Goal: Communication & Community: Answer question/provide support

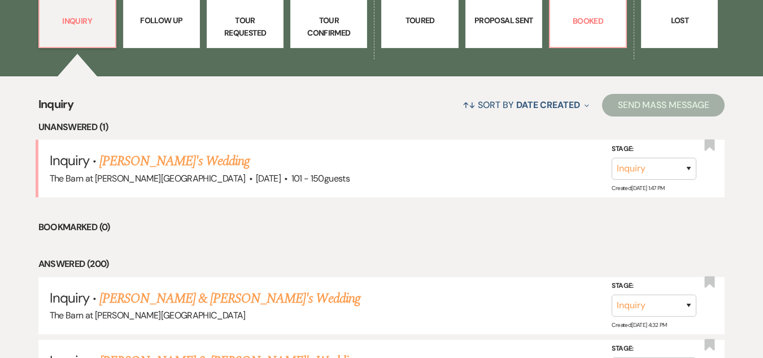
scroll to position [468, 0]
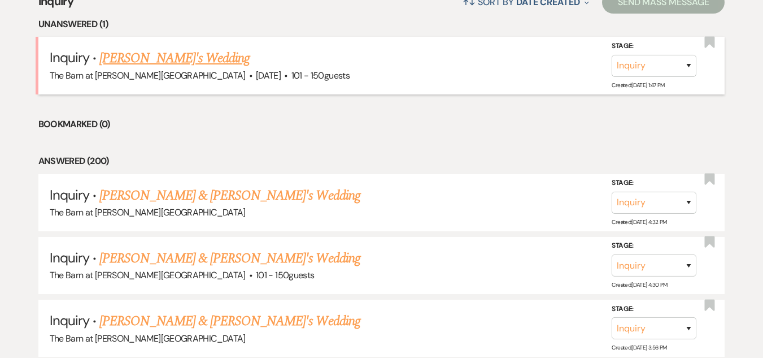
click at [153, 63] on link "[PERSON_NAME]'s Wedding" at bounding box center [174, 58] width 150 height 20
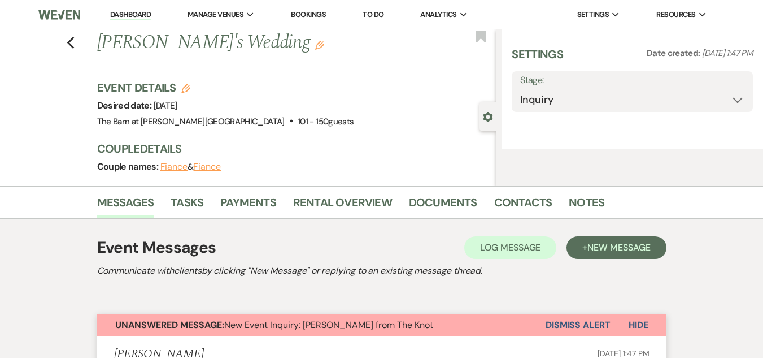
select select "2"
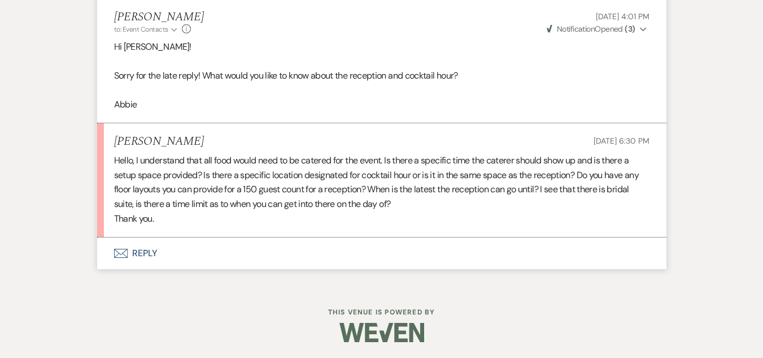
scroll to position [1510, 0]
click at [137, 249] on button "Envelope Reply" at bounding box center [381, 252] width 569 height 32
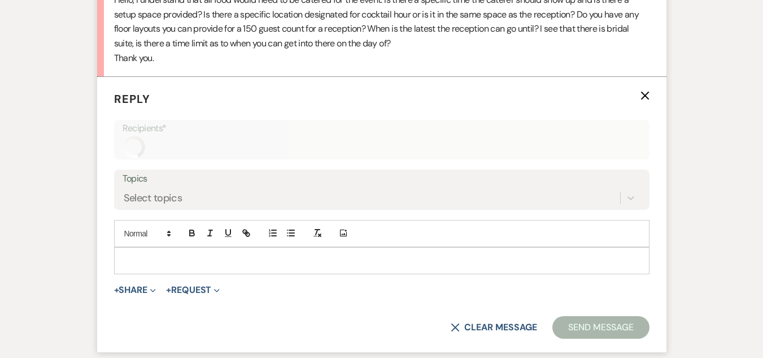
scroll to position [1685, 0]
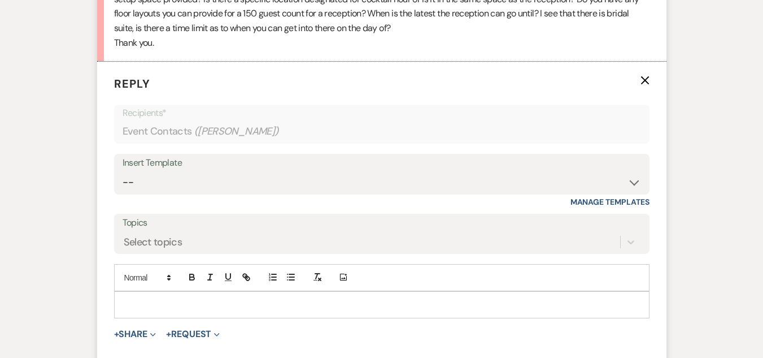
click at [147, 299] on p at bounding box center [381, 304] width 517 height 12
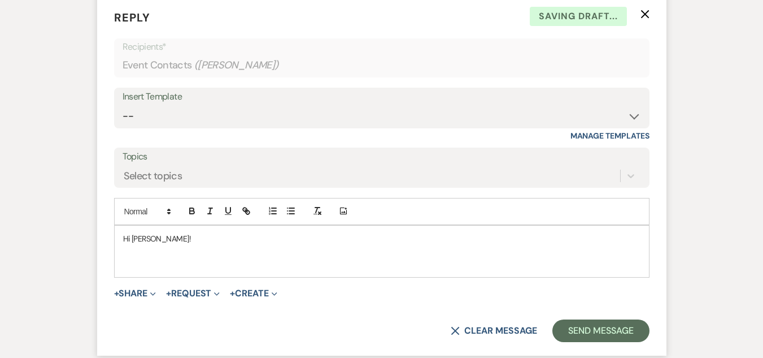
scroll to position [1751, 0]
click at [146, 243] on p "Hi [PERSON_NAME]!" at bounding box center [381, 238] width 517 height 12
click at [145, 264] on p at bounding box center [381, 262] width 517 height 12
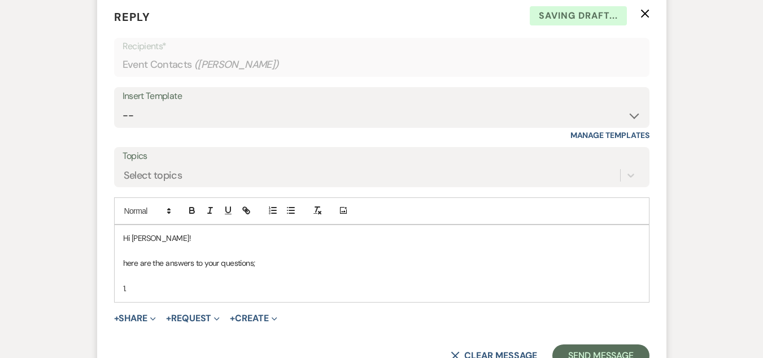
click at [124, 262] on p "here are the answers to your questions;" at bounding box center [381, 262] width 517 height 12
click at [134, 285] on p "1." at bounding box center [381, 288] width 517 height 12
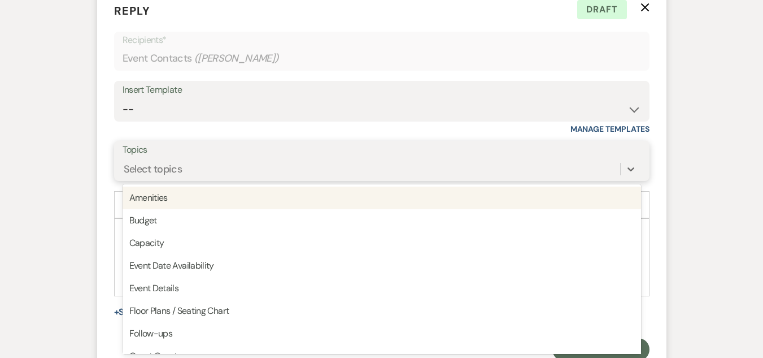
click at [434, 180] on div "option Amenities focused, 1 of 20. 20 results available. Use Up and Down to cho…" at bounding box center [382, 168] width 519 height 21
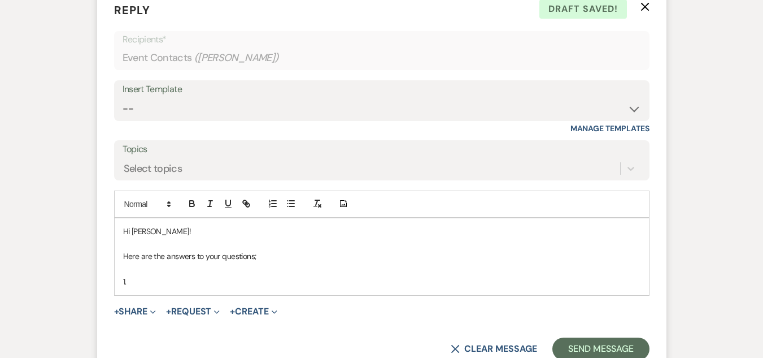
drag, startPoint x: 434, startPoint y: 184, endPoint x: 363, endPoint y: 315, distance: 149.4
click at [363, 315] on div "+ Share Expand Doc Upload Documents Add Photo Images Pref Vendors Preferred ven…" at bounding box center [382, 311] width 536 height 14
drag, startPoint x: 293, startPoint y: 277, endPoint x: 280, endPoint y: 274, distance: 13.4
click at [293, 277] on p "1." at bounding box center [381, 281] width 517 height 12
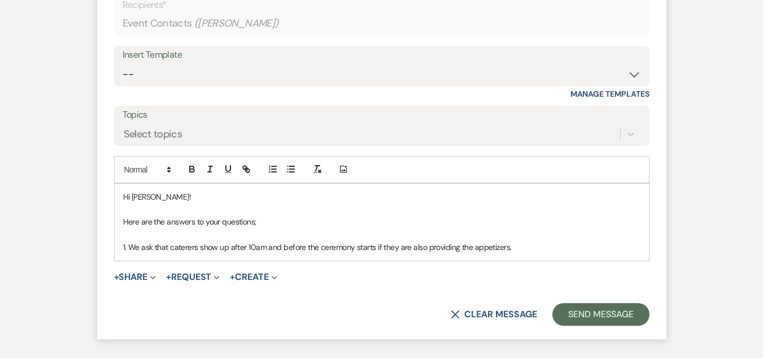
scroll to position [1820, 0]
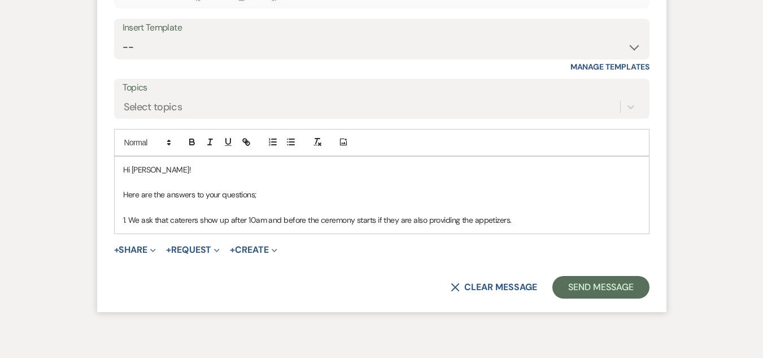
click at [129, 217] on p "1. We ask that caterers show up after 10am and before the ceremony starts if th…" at bounding box center [381, 220] width 517 height 12
click at [525, 224] on p "We ask that caterers show up after 10am and before the ceremony starts if they …" at bounding box center [381, 220] width 517 height 12
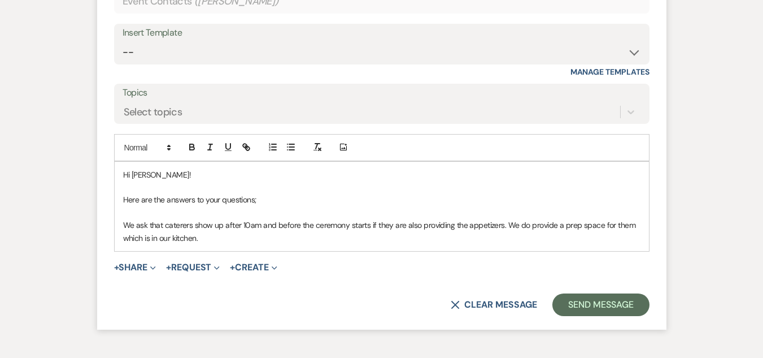
scroll to position [1842, 0]
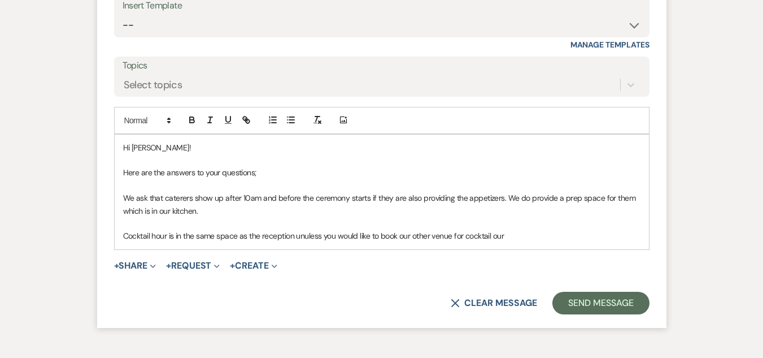
click at [309, 234] on p "Cocktail hour is in the same space as the reception unuless you would like to b…" at bounding box center [381, 235] width 517 height 12
click at [520, 239] on p "Cocktail hour is in the same space as the reception unless you would like to bo…" at bounding box center [381, 235] width 517 height 12
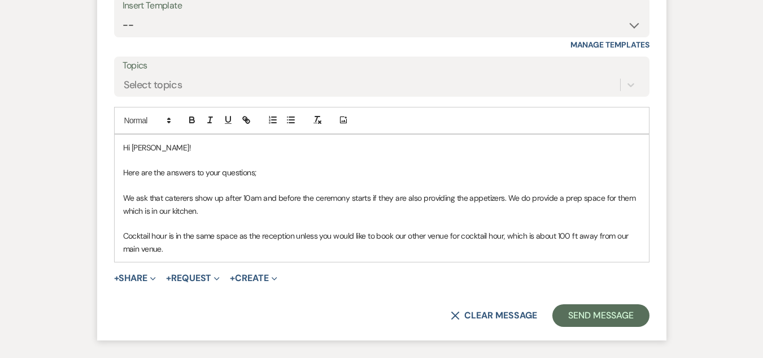
click at [427, 236] on p "Cocktail hour is in the same space as the reception unless you would like to bo…" at bounding box center [381, 241] width 517 height 25
click at [425, 249] on p "Cocktail hour is in the same space as the reception unless you would like to bo…" at bounding box center [381, 241] width 517 height 25
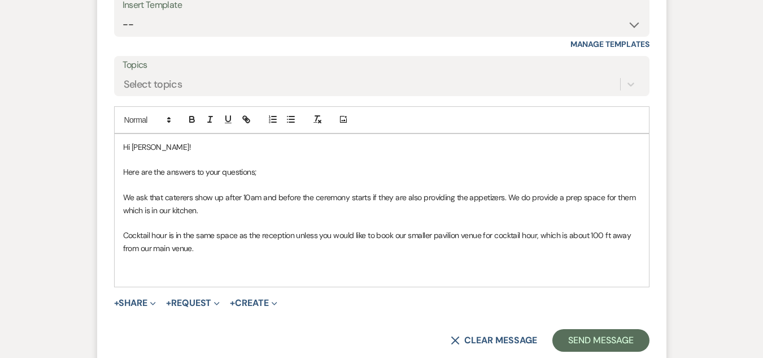
scroll to position [1844, 0]
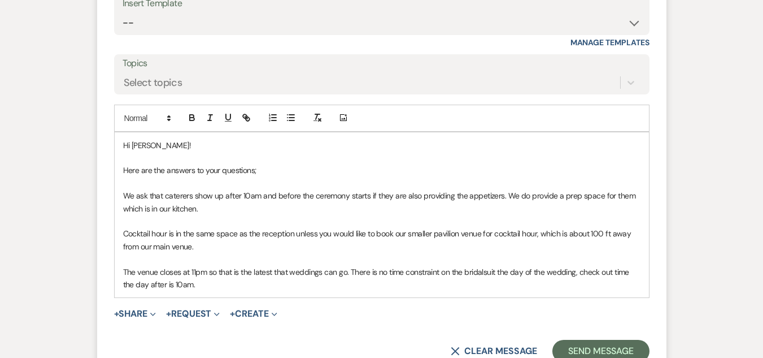
click at [481, 275] on p "The venue closes at 11pm so that is the latest that weddings can go. There is n…" at bounding box center [381, 278] width 517 height 25
click at [466, 286] on p "The venue closes at 11pm so that is the latest that weddings can go. There is n…" at bounding box center [381, 278] width 517 height 25
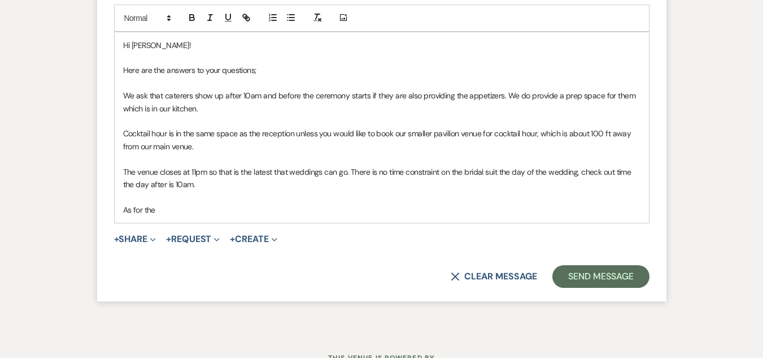
scroll to position [1958, 0]
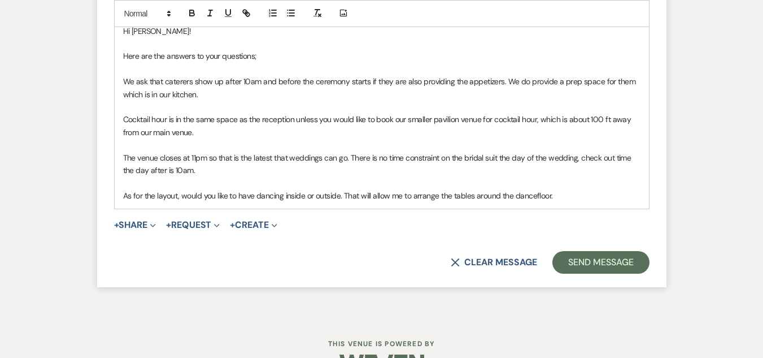
drag, startPoint x: 343, startPoint y: 197, endPoint x: 559, endPoint y: 194, distance: 215.8
click at [559, 194] on p "As for the layout, would you like to have dancing inside or outside. That will …" at bounding box center [381, 195] width 517 height 12
click at [284, 195] on p "As for the layout, would you like to have dancing inside or outside." at bounding box center [381, 195] width 517 height 12
click at [308, 197] on p "As for the layout, would you like to have dancing inside or outside." at bounding box center [381, 195] width 517 height 12
click at [369, 196] on p "As for the layout, would you like to have dancing inside the barn or outside." at bounding box center [381, 195] width 517 height 12
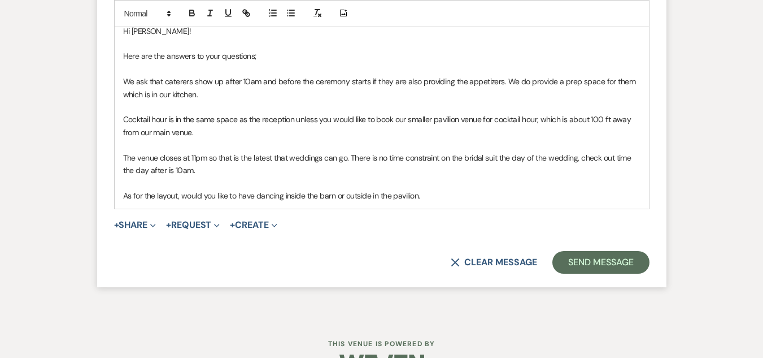
click at [433, 195] on p "As for the layout, would you like to have dancing inside the barn or outside in…" at bounding box center [381, 195] width 517 height 12
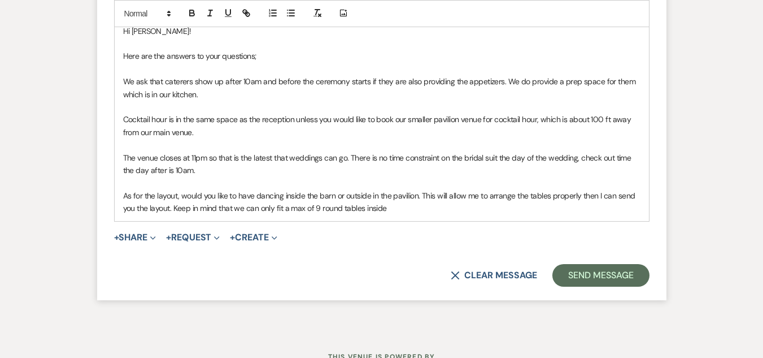
drag, startPoint x: 391, startPoint y: 211, endPoint x: 317, endPoint y: 210, distance: 74.6
click at [317, 210] on p "As for the layout, would you like to have dancing inside the barn or outside in…" at bounding box center [381, 201] width 517 height 25
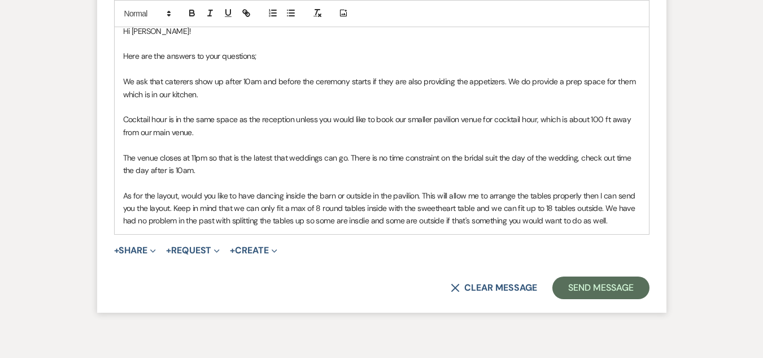
click at [360, 224] on p "As for the layout, would you like to have dancing inside the barn or outside in…" at bounding box center [381, 208] width 517 height 38
click at [617, 225] on p "As for the layout, would you like to have dancing inside the barn or outside in…" at bounding box center [381, 208] width 517 height 38
click at [182, 196] on p "As for the layout, would you like to have dancing inside the barn or outside in…" at bounding box center [381, 208] width 517 height 38
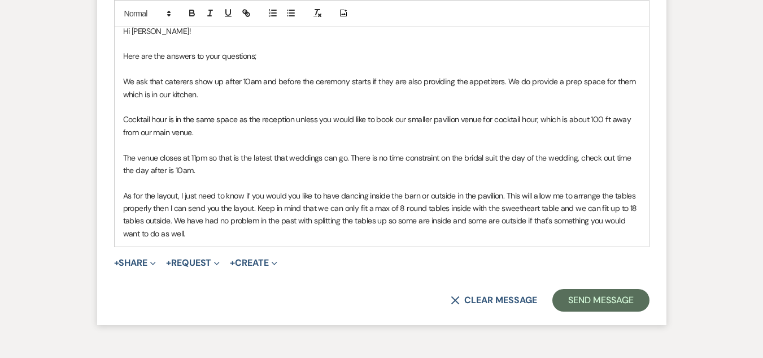
click at [300, 195] on p "As for the layout, I just need to know if you would you like to have dancing in…" at bounding box center [381, 214] width 517 height 51
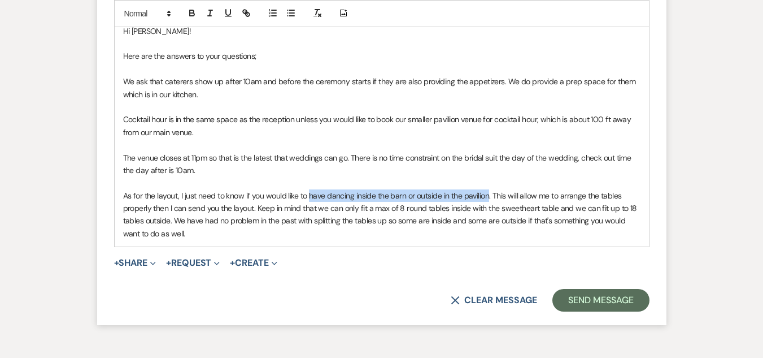
drag, startPoint x: 488, startPoint y: 195, endPoint x: 308, endPoint y: 197, distance: 179.1
click at [308, 197] on p "As for the layout, I just need to know if you would like to have dancing inside…" at bounding box center [381, 214] width 517 height 51
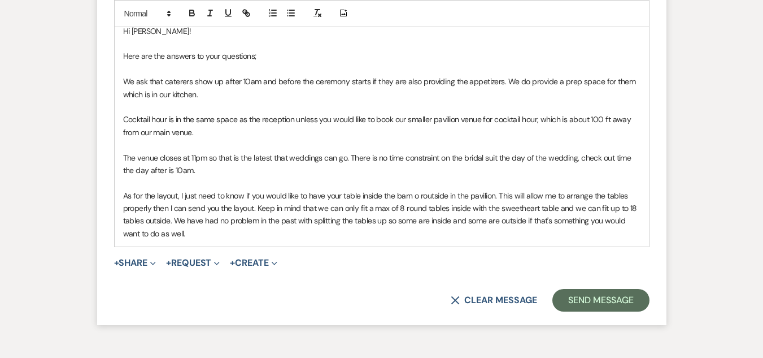
click at [423, 197] on p "As for the layout, I just need to know if you would like to have your table ins…" at bounding box center [381, 214] width 517 height 51
click at [292, 234] on p "As for the layout, I just need to know if you would like to have your table ins…" at bounding box center [381, 214] width 517 height 51
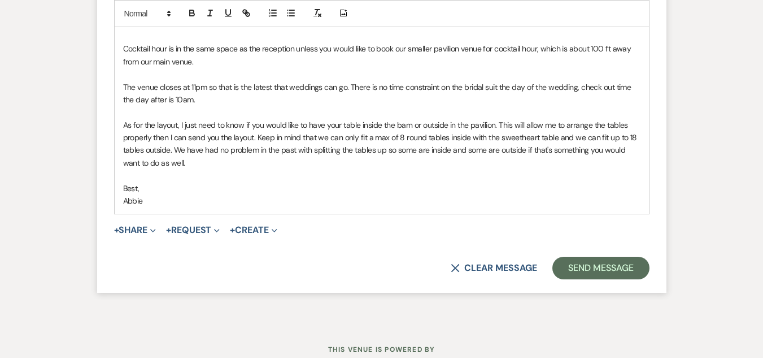
scroll to position [2056, 0]
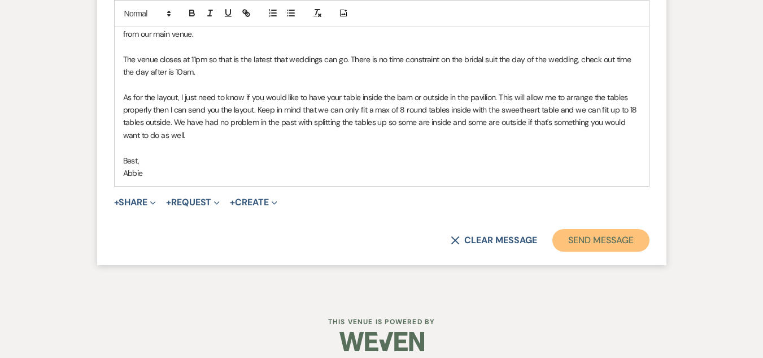
click at [594, 236] on button "Send Message" at bounding box center [600, 240] width 97 height 23
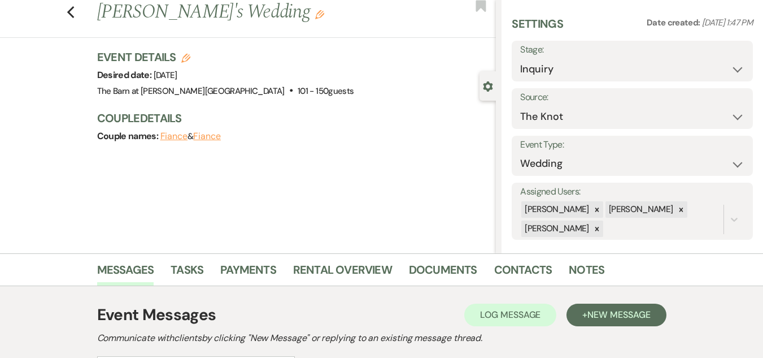
scroll to position [0, 0]
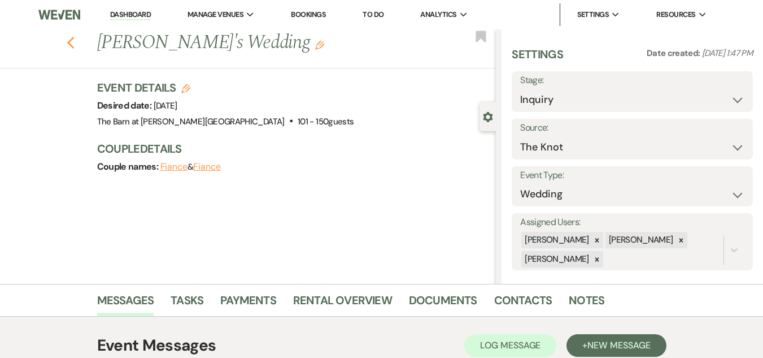
click at [74, 40] on use "button" at bounding box center [70, 43] width 7 height 12
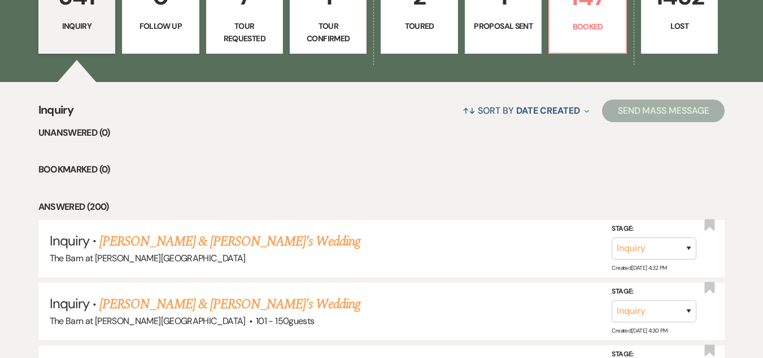
scroll to position [336, 0]
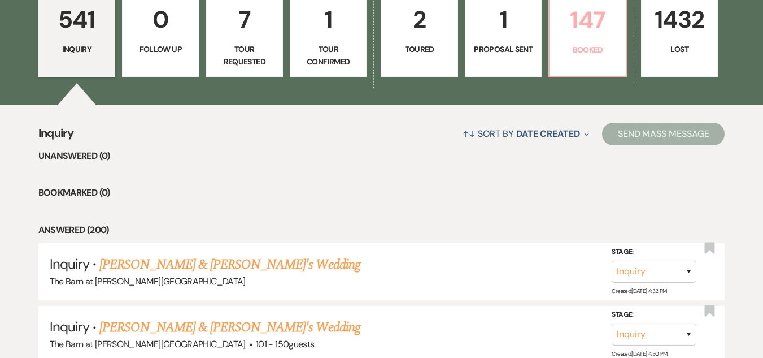
click at [580, 28] on p "147" at bounding box center [587, 20] width 62 height 38
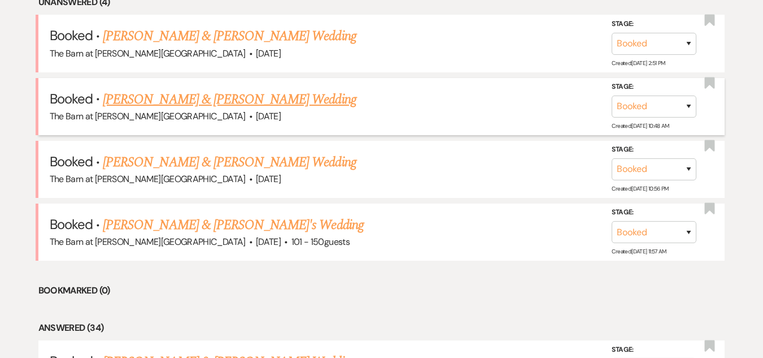
scroll to position [491, 0]
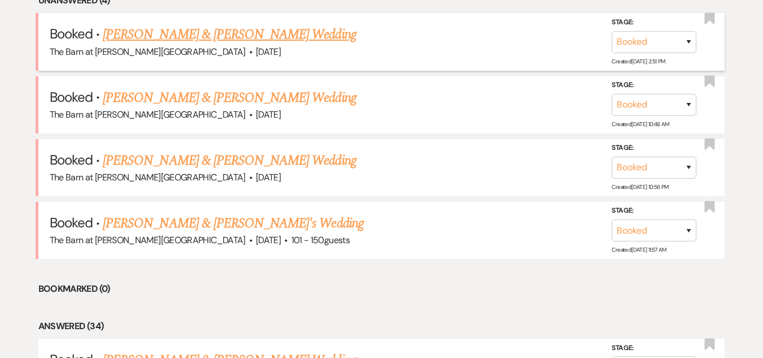
click at [246, 20] on li "Booked · [PERSON_NAME] & [PERSON_NAME] Wedding The Barn at [PERSON_NAME][GEOGRA…" at bounding box center [381, 41] width 687 height 57
click at [245, 31] on link "[PERSON_NAME] & [PERSON_NAME] Wedding" at bounding box center [229, 34] width 253 height 20
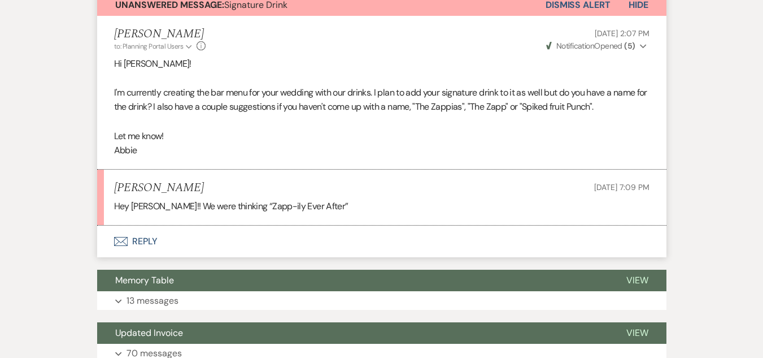
scroll to position [342, 0]
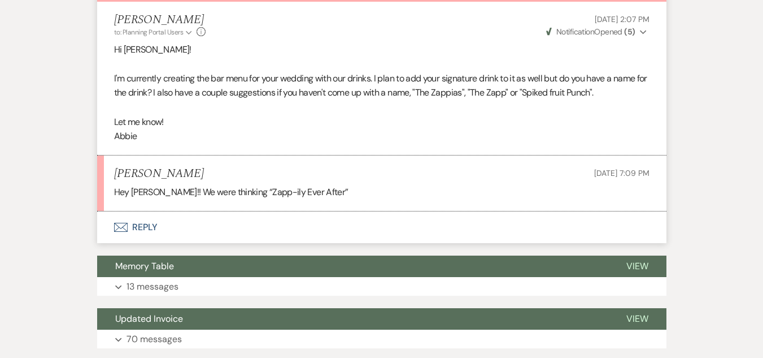
click at [141, 223] on button "Envelope Reply" at bounding box center [381, 227] width 569 height 32
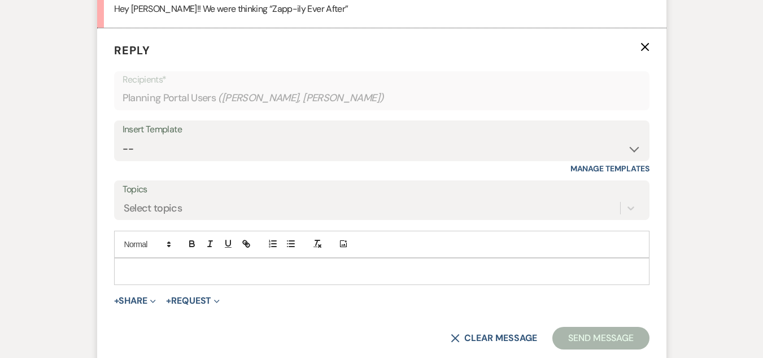
scroll to position [542, 0]
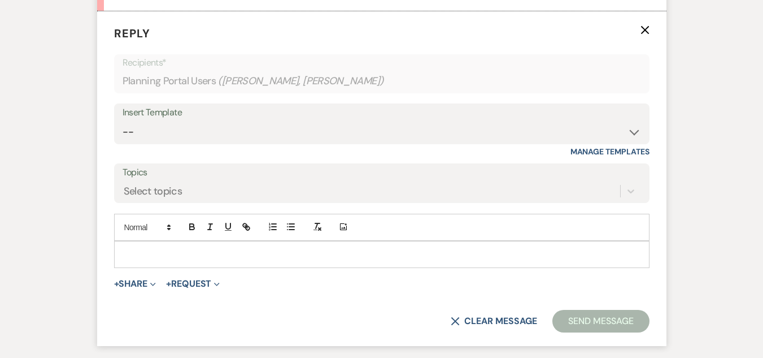
click at [201, 256] on p at bounding box center [381, 254] width 517 height 12
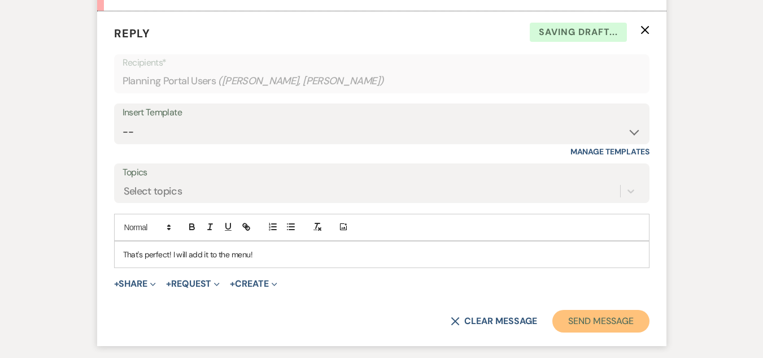
click at [567, 315] on button "Send Message" at bounding box center [600, 321] width 97 height 23
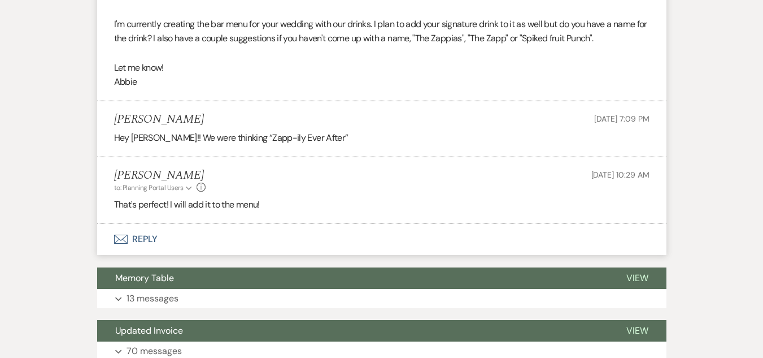
scroll to position [452, 0]
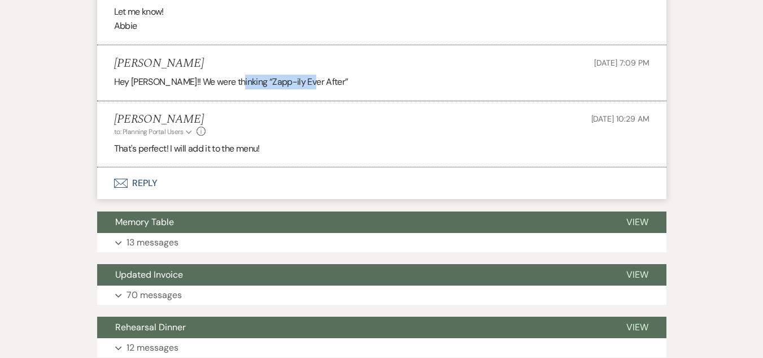
drag, startPoint x: 232, startPoint y: 82, endPoint x: 302, endPoint y: 81, distance: 70.1
click at [302, 81] on p "Hey [PERSON_NAME]!! We were thinking “Zapp-ily Ever After”" at bounding box center [382, 82] width 536 height 15
copy p "Zapp-ily Ever After"
click at [297, 127] on div "[PERSON_NAME] to: Planning Portal Users Expand Info [DATE] 10:29 AM" at bounding box center [382, 124] width 536 height 24
click at [298, 230] on button "Memory Table" at bounding box center [352, 221] width 511 height 21
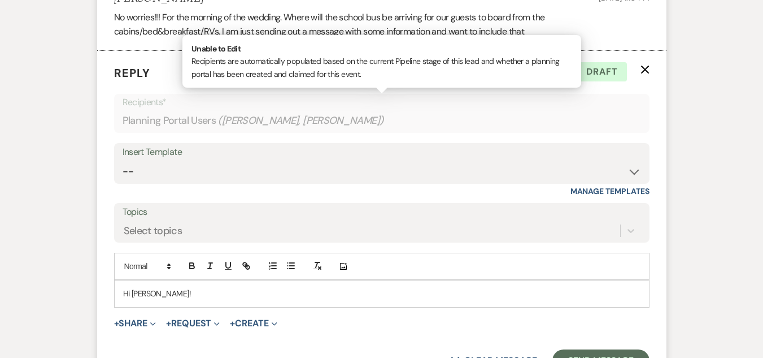
scroll to position [2387, 0]
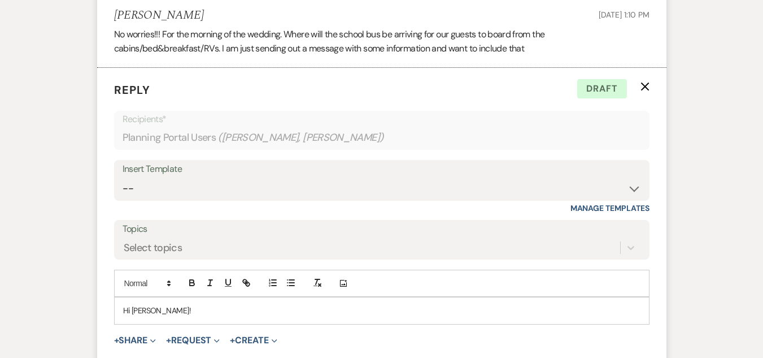
click at [647, 88] on icon "X" at bounding box center [645, 86] width 9 height 9
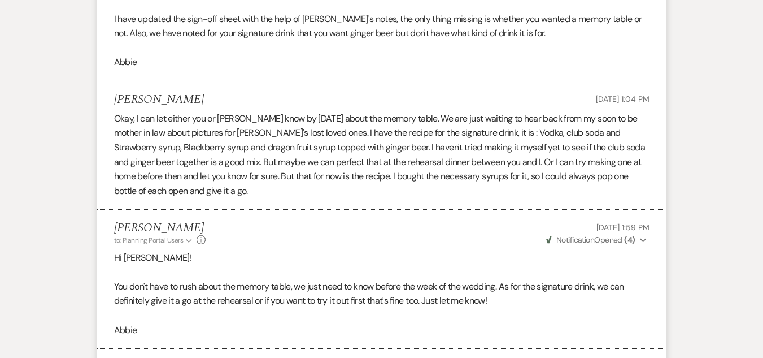
scroll to position [692, 0]
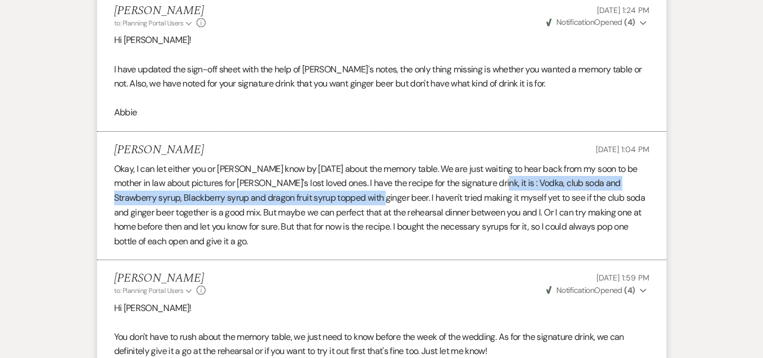
drag, startPoint x: 473, startPoint y: 182, endPoint x: 362, endPoint y: 204, distance: 114.1
click at [362, 204] on p "Okay, I can let either you or [PERSON_NAME] know by [DATE] about the memory tab…" at bounding box center [382, 205] width 536 height 87
copy p "Vodka, club soda and Strawberry syrup, Blackberry syrup and dragon fruit syrup …"
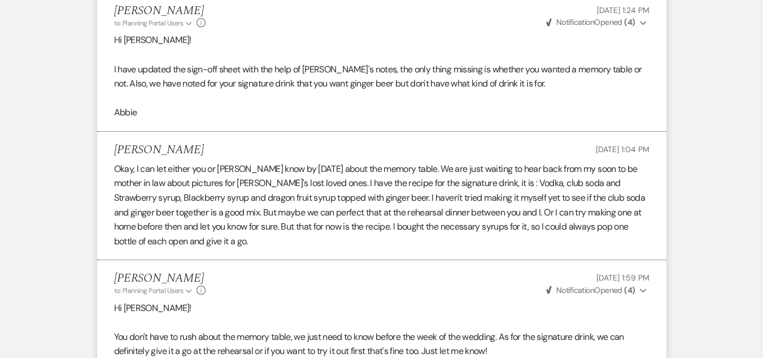
click at [298, 241] on p "Okay, I can let either you or [PERSON_NAME] know by [DATE] about the memory tab…" at bounding box center [382, 205] width 536 height 87
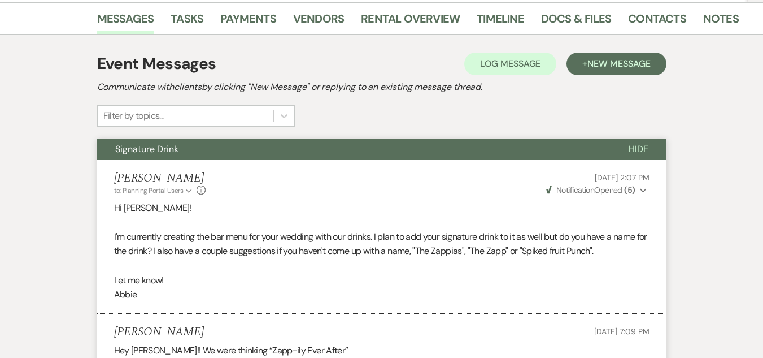
scroll to position [0, 0]
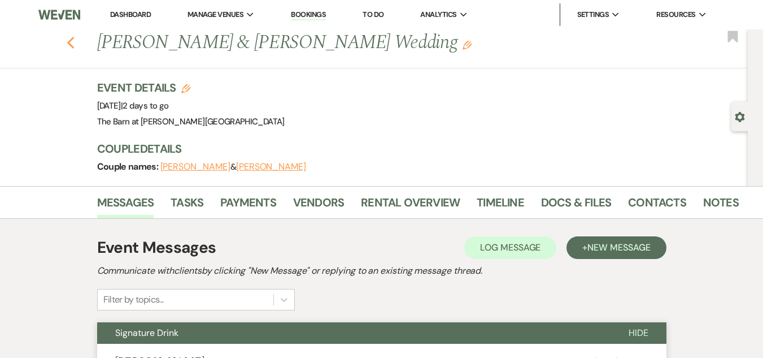
click at [73, 44] on use "button" at bounding box center [70, 43] width 7 height 12
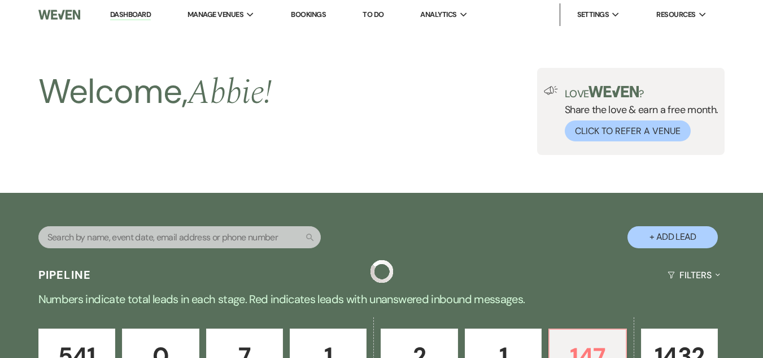
scroll to position [491, 0]
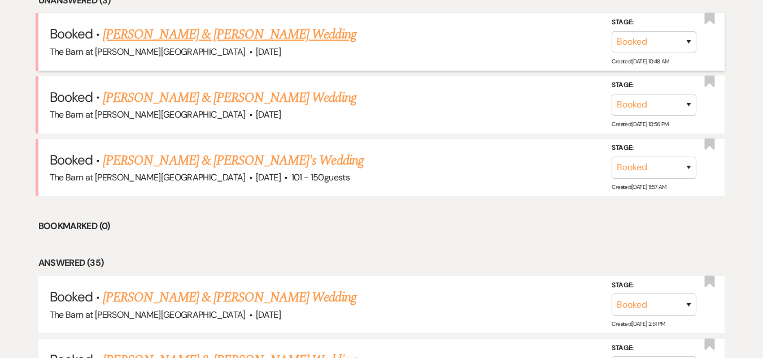
click at [186, 37] on link "[PERSON_NAME] & [PERSON_NAME] Wedding" at bounding box center [229, 34] width 253 height 20
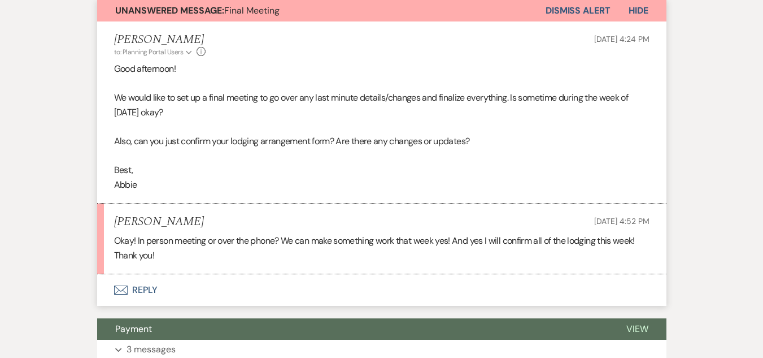
scroll to position [339, 0]
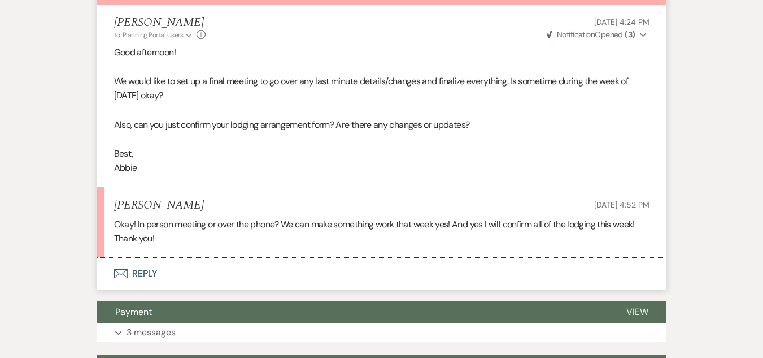
click at [137, 269] on button "Envelope Reply" at bounding box center [381, 274] width 569 height 32
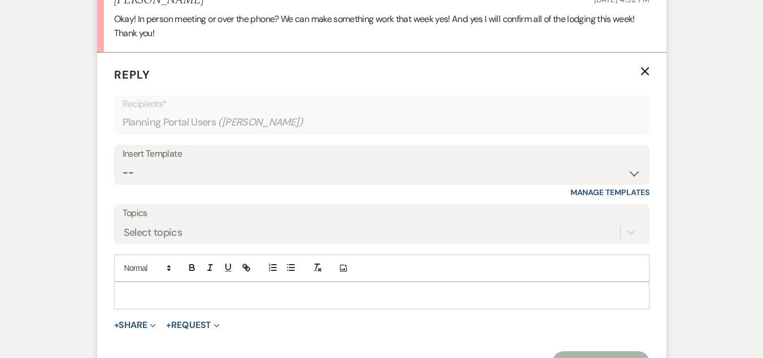
scroll to position [585, 0]
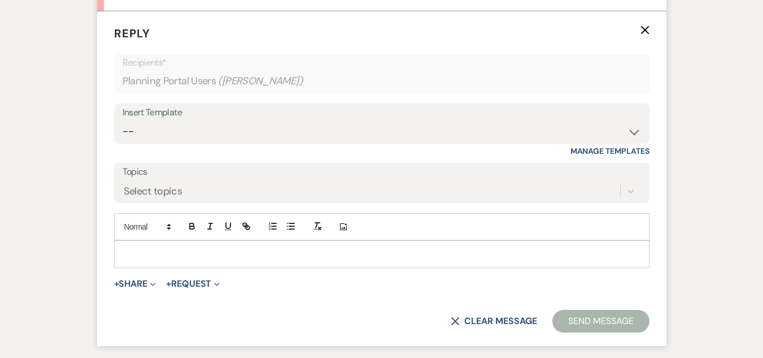
click at [202, 260] on p at bounding box center [381, 253] width 517 height 12
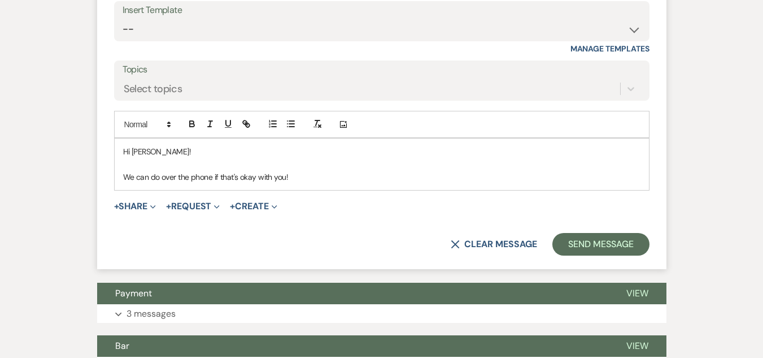
scroll to position [707, 0]
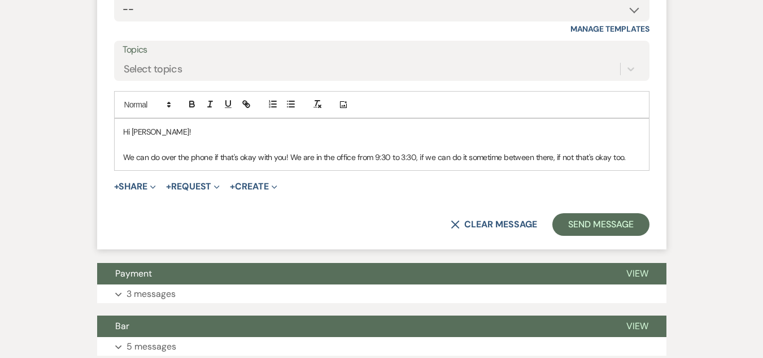
click at [571, 156] on p "We can do over the phone if that's okay with you! We are in the office from 9:3…" at bounding box center [381, 157] width 517 height 12
click at [629, 159] on p "We can do over the phone if that's okay with you! We are in the office from 9:3…" at bounding box center [381, 157] width 517 height 12
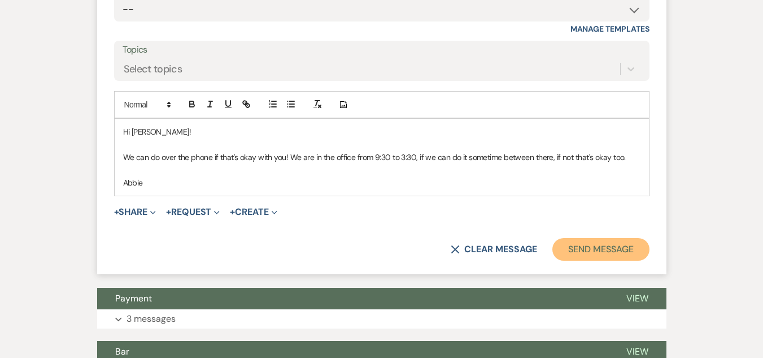
click at [602, 243] on button "Send Message" at bounding box center [600, 249] width 97 height 23
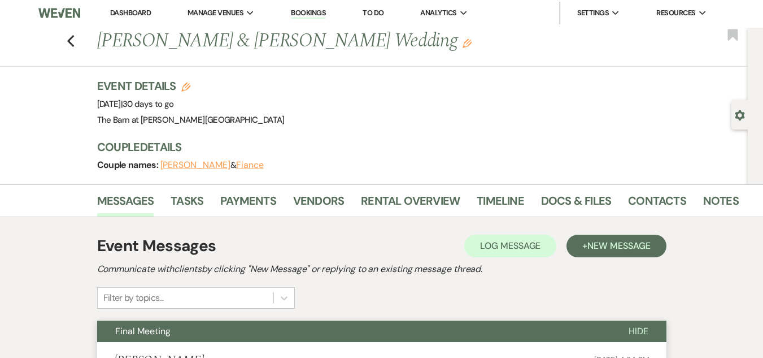
scroll to position [0, 0]
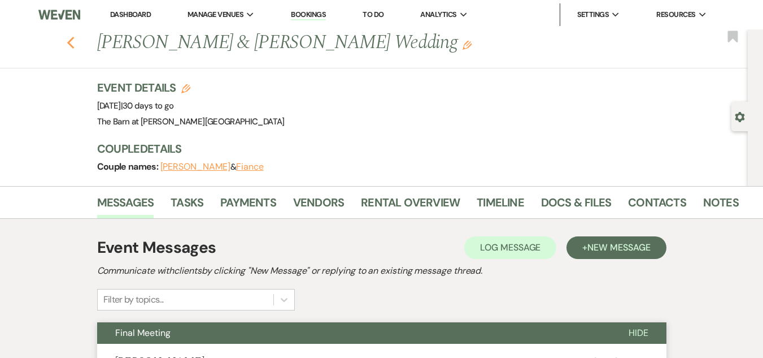
click at [73, 39] on icon "Previous" at bounding box center [71, 43] width 8 height 14
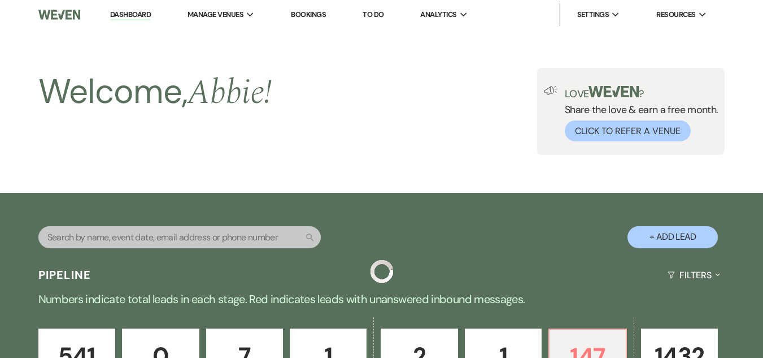
scroll to position [491, 0]
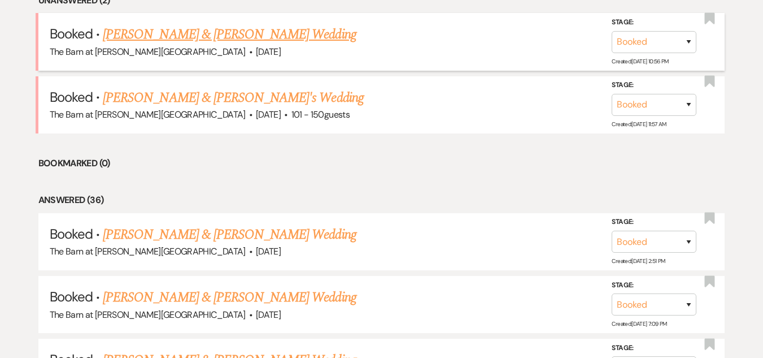
click at [200, 38] on link "[PERSON_NAME] & [PERSON_NAME] Wedding" at bounding box center [229, 34] width 253 height 20
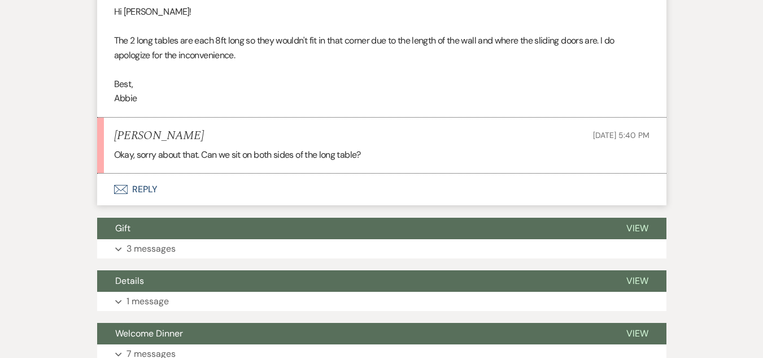
scroll to position [4415, 0]
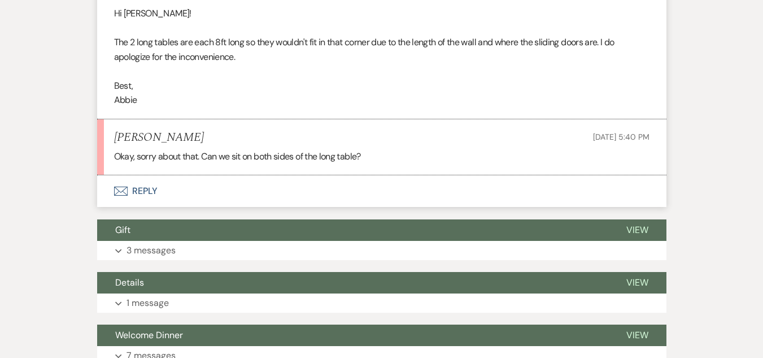
click at [142, 187] on button "Envelope Reply" at bounding box center [381, 191] width 569 height 32
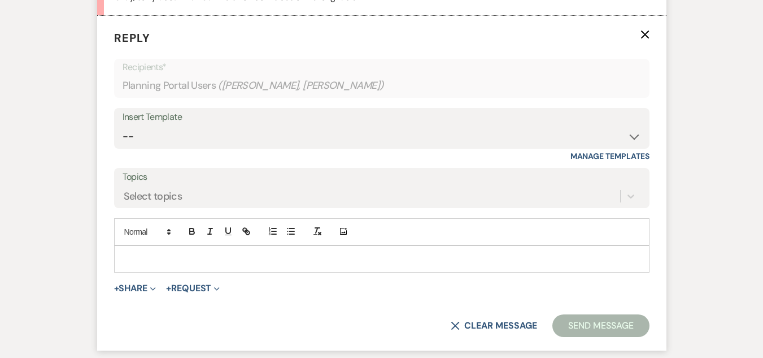
scroll to position [4579, 0]
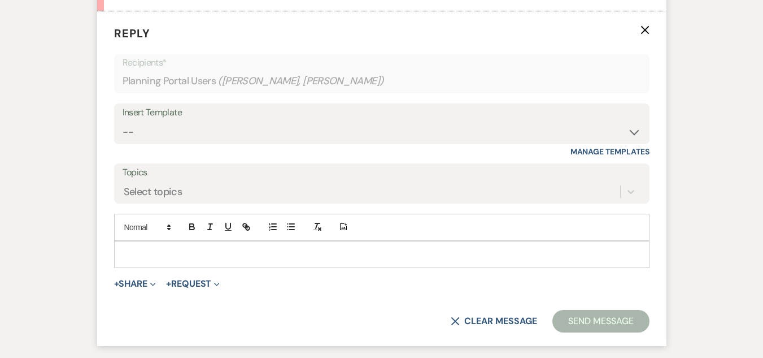
click at [178, 249] on p at bounding box center [381, 254] width 517 height 12
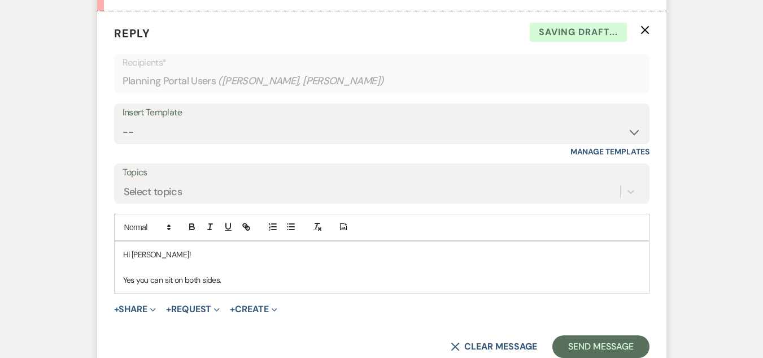
click at [134, 282] on p "Yes you can sit on both sides." at bounding box center [381, 279] width 517 height 12
drag, startPoint x: 137, startPoint y: 280, endPoint x: 124, endPoint y: 280, distance: 13.0
click at [124, 280] on p "Yes, you can sit on both sides." at bounding box center [381, 279] width 517 height 12
click at [239, 276] on p "Yes, you can sit on both sides." at bounding box center [381, 279] width 517 height 12
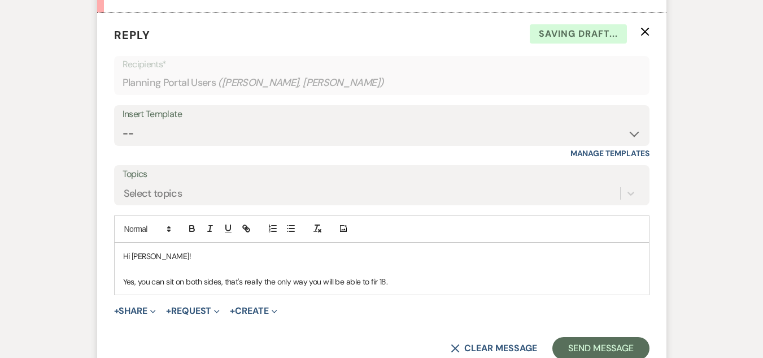
scroll to position [4576, 0]
click at [377, 282] on p "Yes, you can sit on both sides, that's really the only way you will be able to …" at bounding box center [381, 282] width 517 height 12
click at [398, 283] on p "Yes, you can sit on both sides, that's really the only way you will be able to …" at bounding box center [381, 282] width 517 height 12
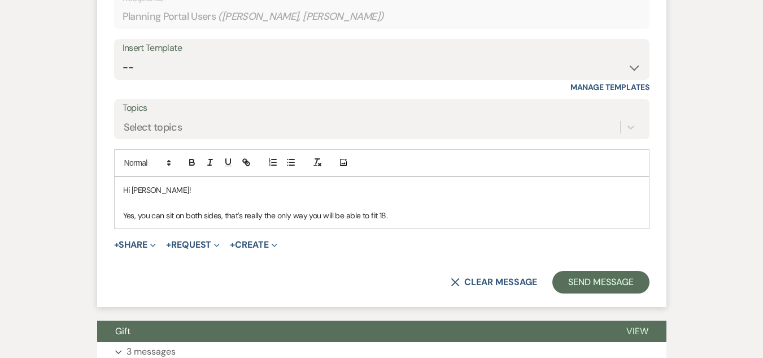
scroll to position [4644, 0]
click at [408, 217] on p "Yes, you can sit on both sides, that's really the only way you will be able to …" at bounding box center [381, 214] width 517 height 12
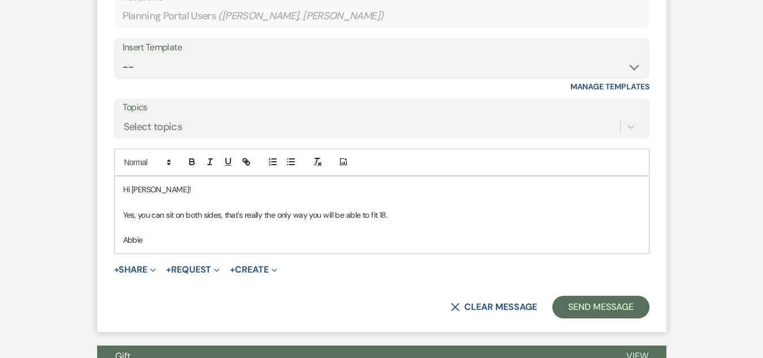
click at [388, 228] on p at bounding box center [381, 227] width 517 height 12
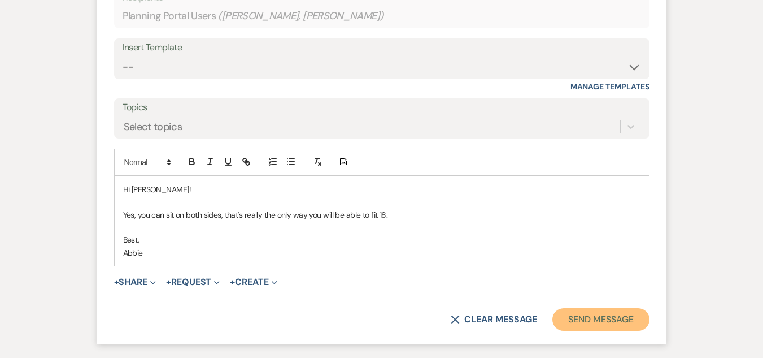
click at [611, 314] on button "Send Message" at bounding box center [600, 319] width 97 height 23
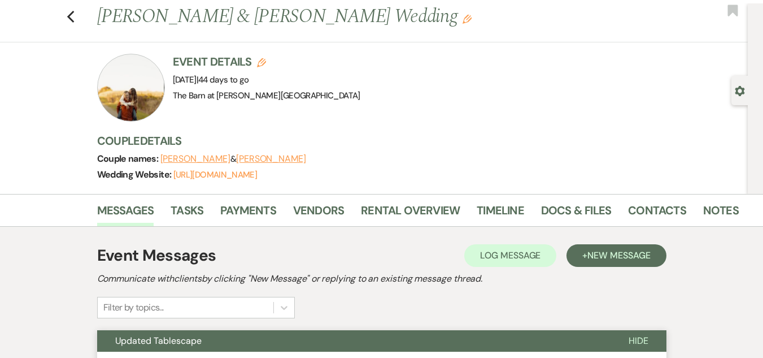
scroll to position [0, 0]
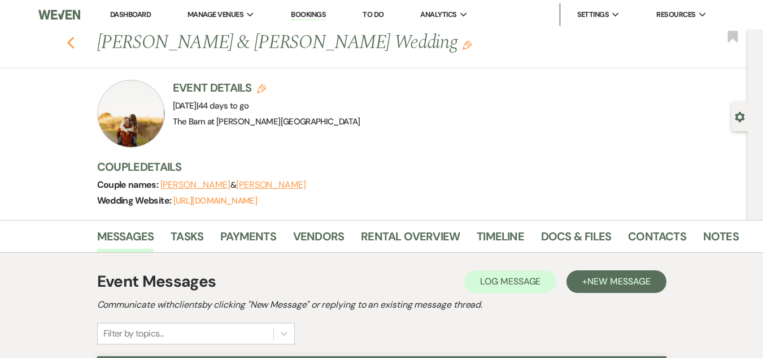
click at [74, 40] on use "button" at bounding box center [70, 43] width 7 height 12
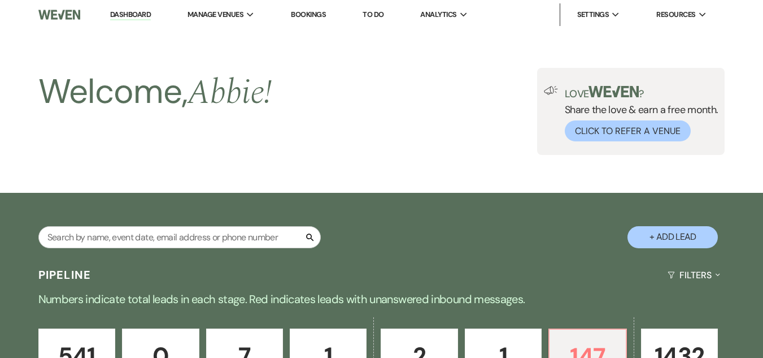
scroll to position [491, 0]
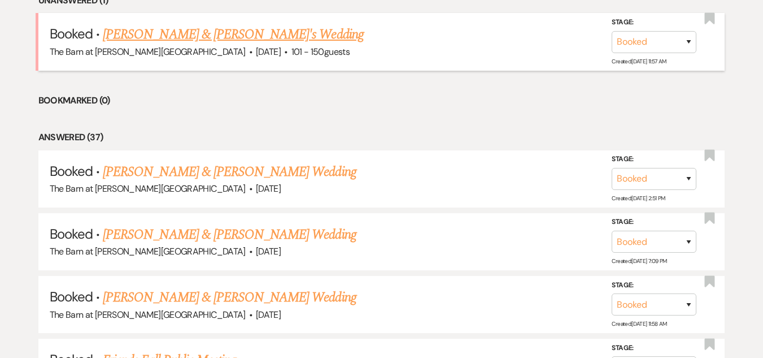
click at [224, 28] on link "[PERSON_NAME] & [PERSON_NAME]'s Wedding" at bounding box center [233, 34] width 261 height 20
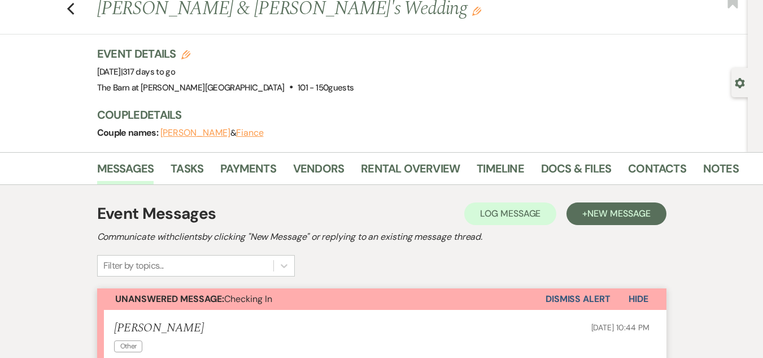
scroll to position [33, 0]
click at [703, 166] on link "Notes" at bounding box center [721, 172] width 36 height 25
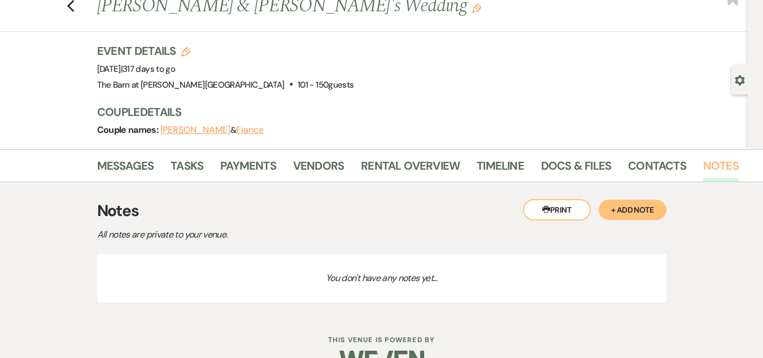
scroll to position [66, 0]
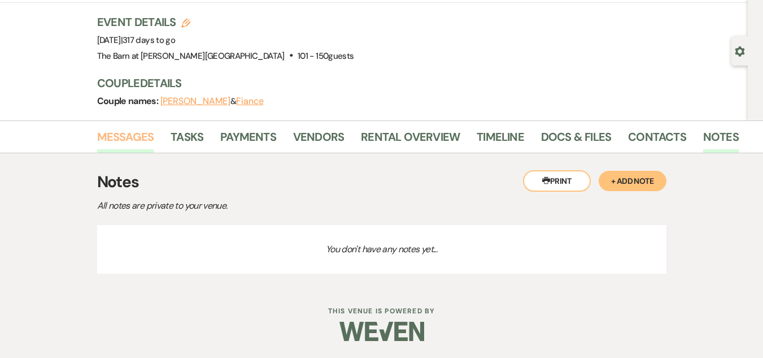
click at [141, 136] on link "Messages" at bounding box center [125, 140] width 57 height 25
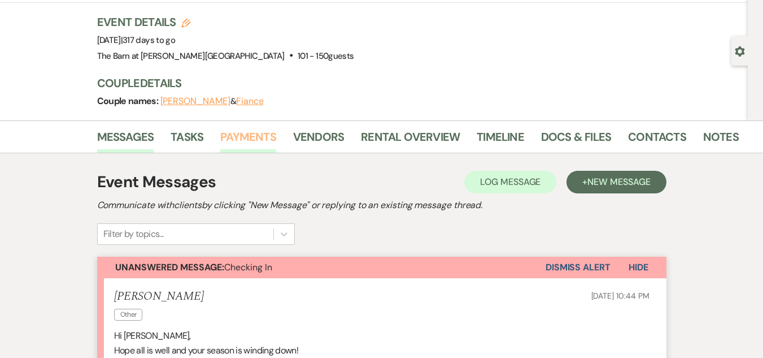
click at [254, 135] on link "Payments" at bounding box center [248, 140] width 56 height 25
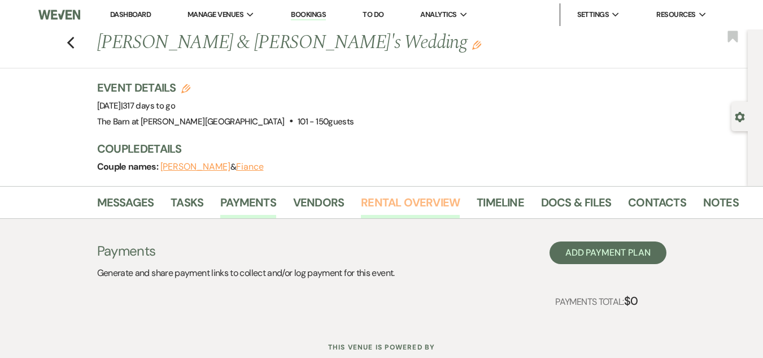
click at [382, 194] on link "Rental Overview" at bounding box center [410, 205] width 99 height 25
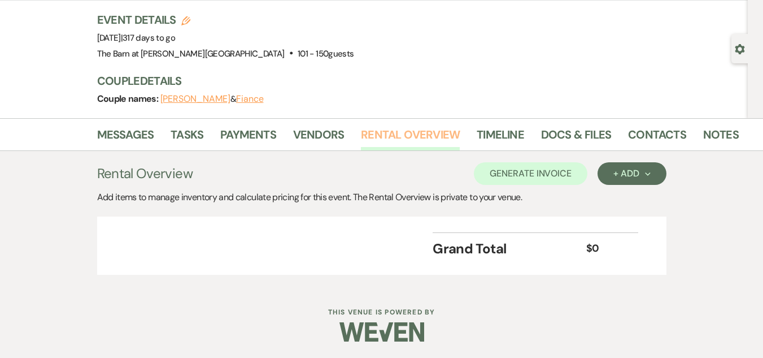
scroll to position [68, 0]
click at [133, 132] on link "Messages" at bounding box center [125, 137] width 57 height 25
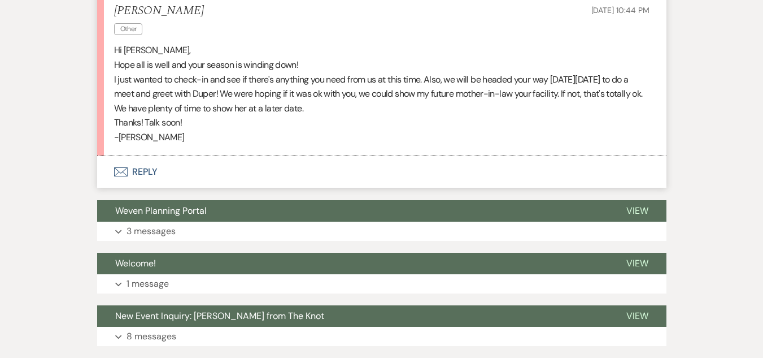
click at [146, 171] on button "Envelope Reply" at bounding box center [381, 172] width 569 height 32
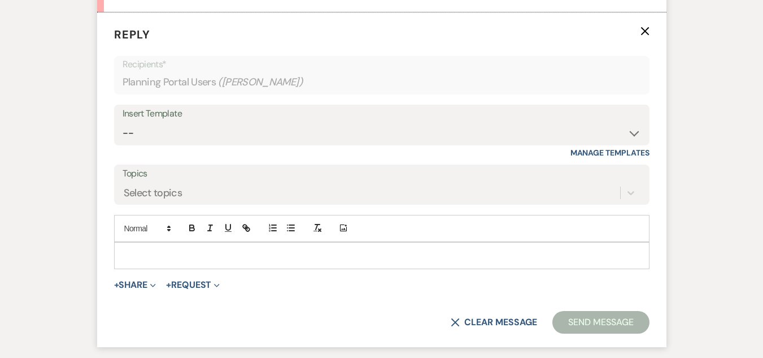
scroll to position [495, 0]
click at [223, 255] on p at bounding box center [381, 254] width 517 height 12
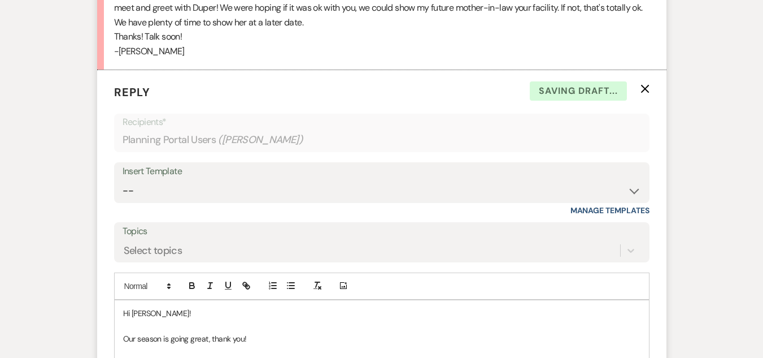
scroll to position [465, 0]
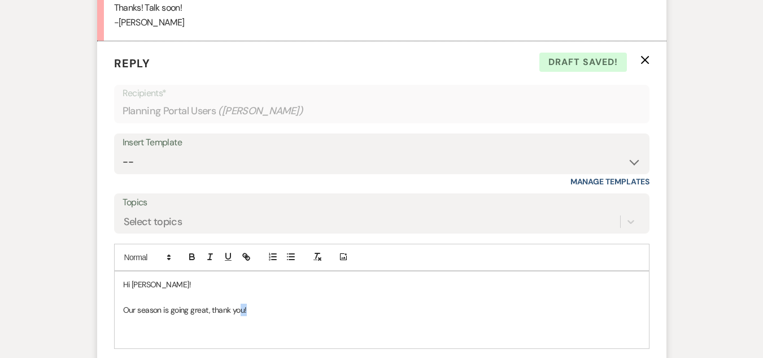
drag, startPoint x: 259, startPoint y: 306, endPoint x: 245, endPoint y: 326, distance: 25.1
click at [243, 321] on div "Hi [PERSON_NAME]! Our season is going great, thank you!" at bounding box center [382, 309] width 534 height 77
click at [245, 335] on p at bounding box center [381, 334] width 517 height 12
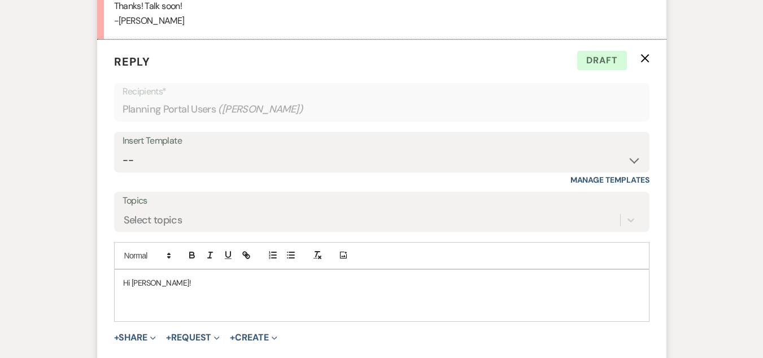
scroll to position [469, 0]
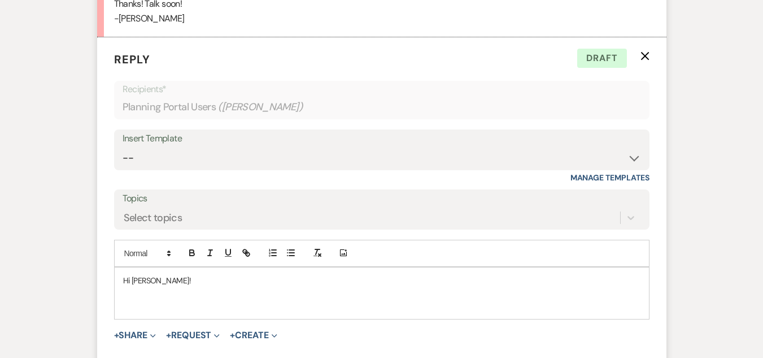
click at [281, 308] on p at bounding box center [381, 305] width 517 height 12
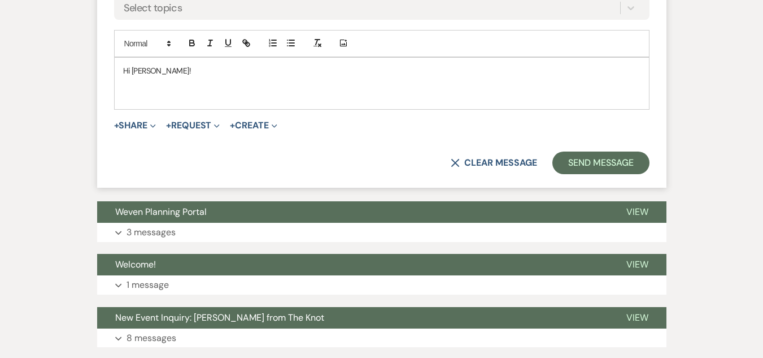
scroll to position [743, 0]
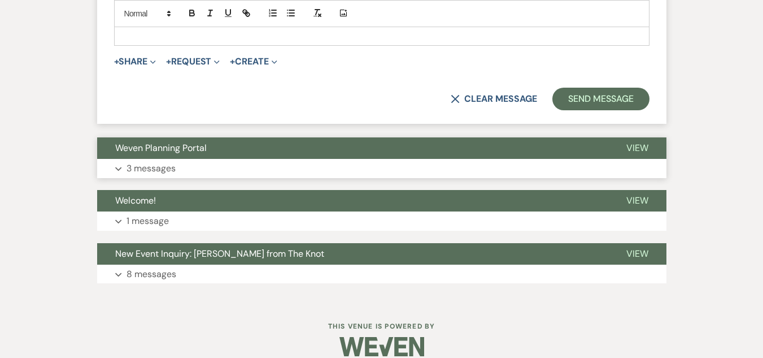
click at [297, 164] on button "Expand 3 messages" at bounding box center [381, 168] width 569 height 19
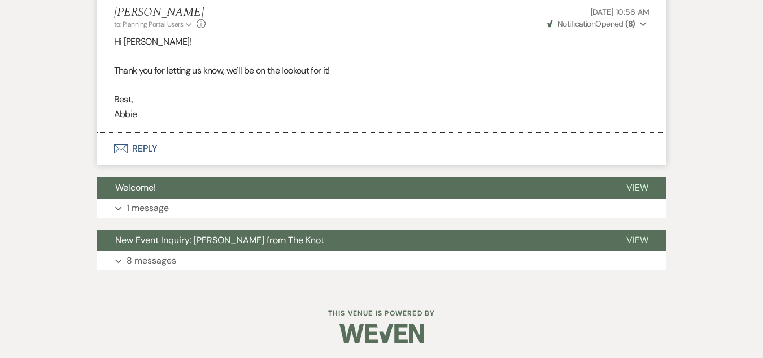
scroll to position [1468, 0]
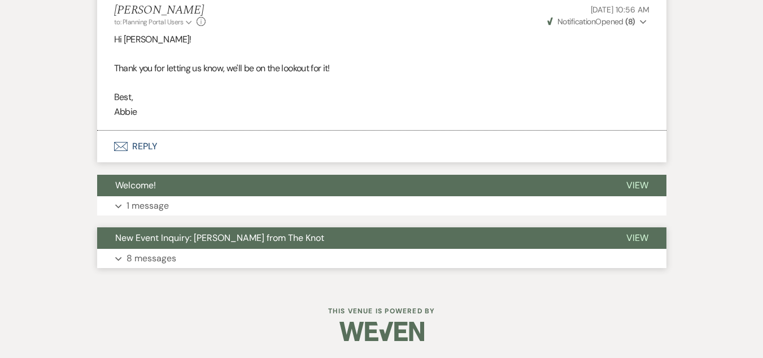
click at [268, 257] on button "Expand 8 messages" at bounding box center [381, 258] width 569 height 19
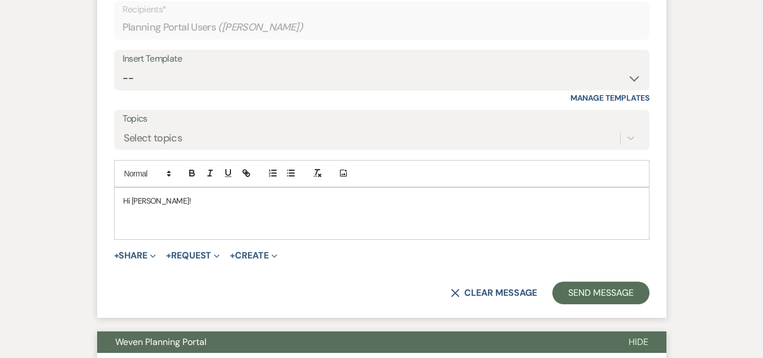
scroll to position [547, 0]
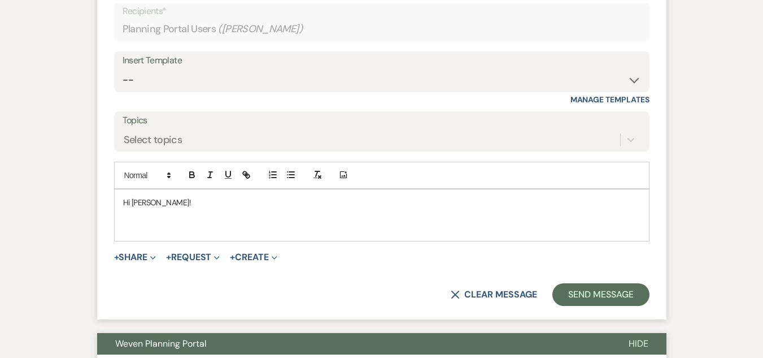
click at [251, 237] on div "Hi [PERSON_NAME]!" at bounding box center [382, 214] width 534 height 51
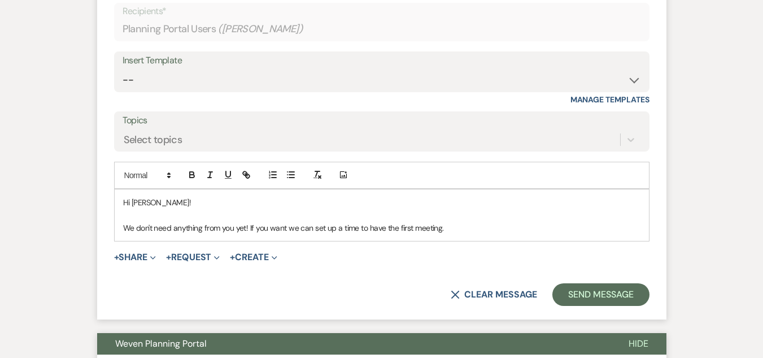
click at [285, 230] on p "We don't need anything from you yet! If you want we can set up a time to have t…" at bounding box center [381, 227] width 517 height 12
click at [420, 230] on p "We don't need anything from you yet! We can set up a time to have the first mee…" at bounding box center [381, 227] width 517 height 12
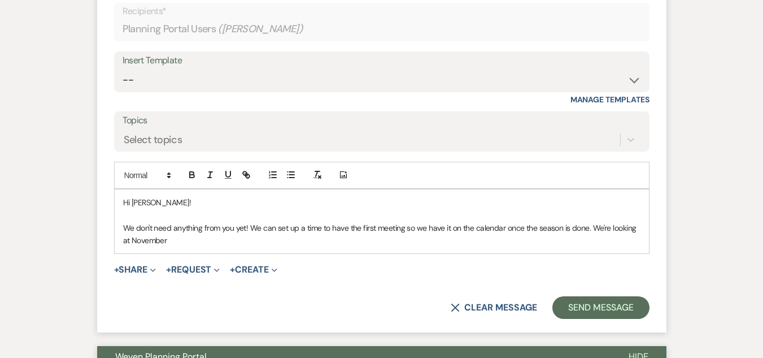
click at [131, 237] on p "We don't need anything from you yet! We can set up a time to have the first mee…" at bounding box center [381, 233] width 517 height 25
click at [214, 238] on p "We don't need anything from you yet! We can set up a time to have the first mee…" at bounding box center [381, 233] width 517 height 25
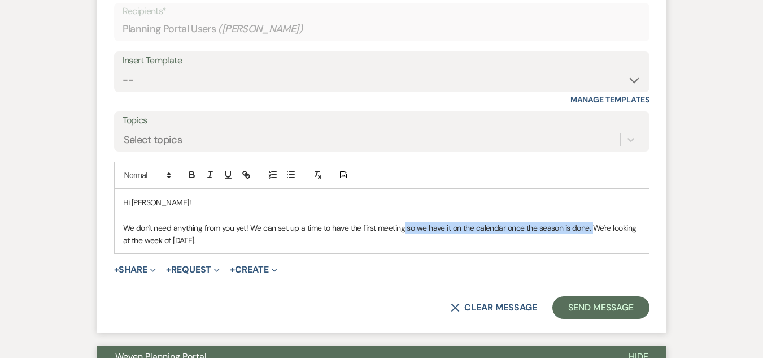
drag, startPoint x: 405, startPoint y: 227, endPoint x: 591, endPoint y: 232, distance: 186.5
click at [591, 232] on p "We don't need anything from you yet! We can set up a time to have the first mee…" at bounding box center [381, 233] width 517 height 25
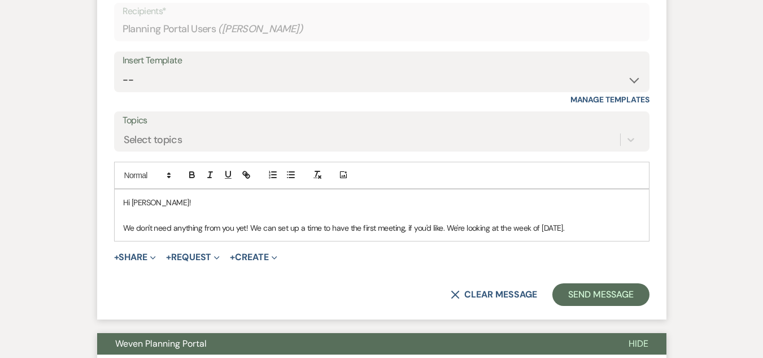
click at [615, 229] on p "We don't need anything from you yet! We can set up a time to have the first mee…" at bounding box center [381, 227] width 517 height 12
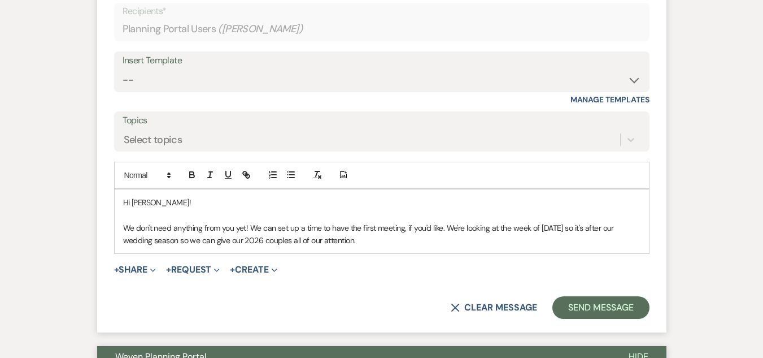
click at [203, 242] on p "We don't need anything from you yet! We can set up a time to have the first mee…" at bounding box center [381, 233] width 517 height 25
click at [406, 241] on p "We don't need anything from you yet! We can set up a time to have the first mee…" at bounding box center [381, 233] width 517 height 25
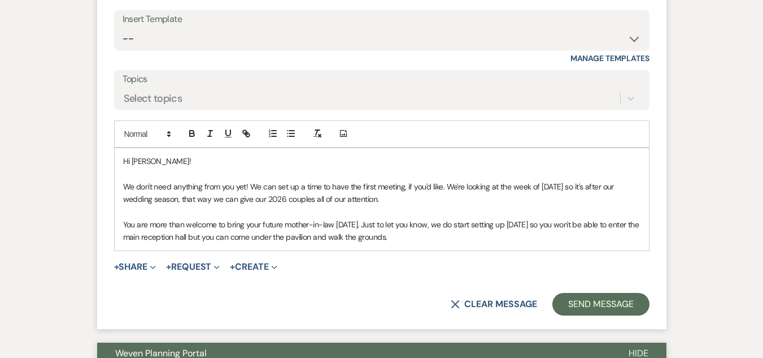
scroll to position [601, 0]
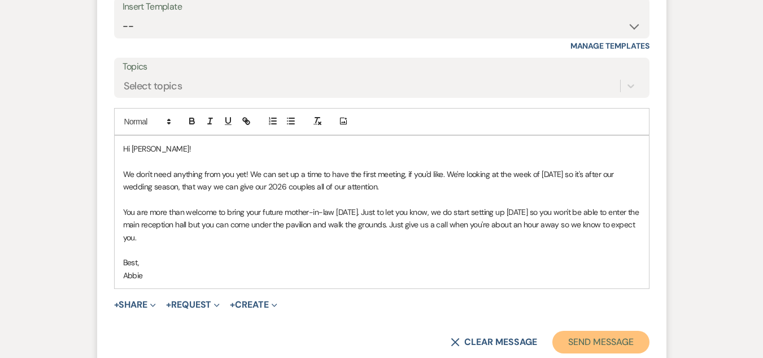
click at [617, 337] on button "Send Message" at bounding box center [600, 341] width 97 height 23
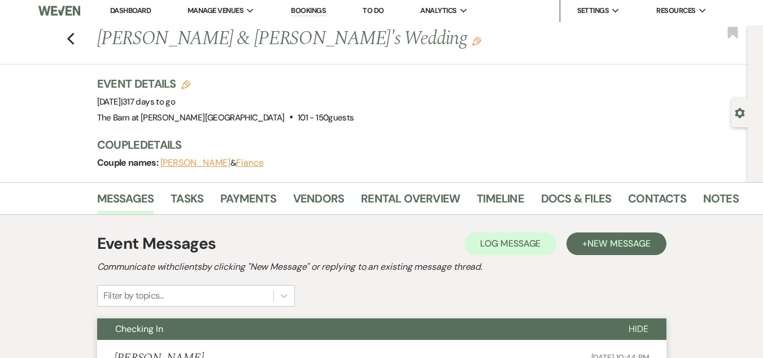
scroll to position [0, 0]
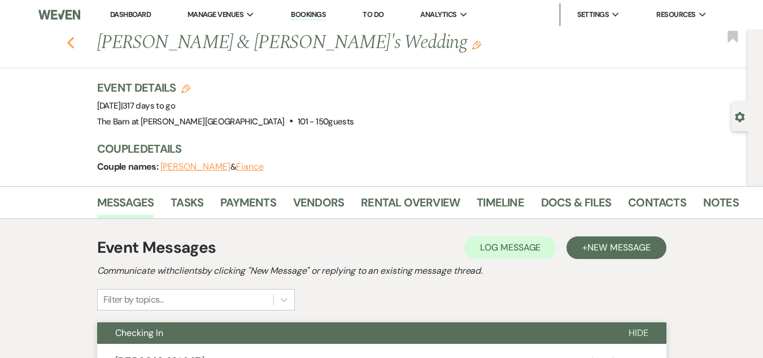
click at [73, 41] on icon "Previous" at bounding box center [71, 43] width 8 height 14
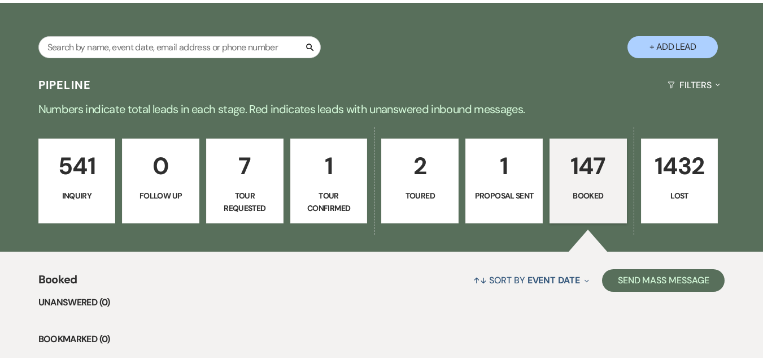
scroll to position [169, 0]
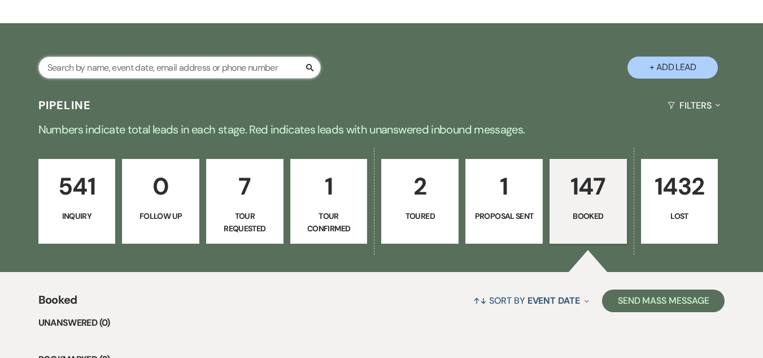
click at [190, 62] on input "text" at bounding box center [179, 67] width 282 height 22
paste input "[PERSON_NAME] [EMAIL_ADDRESS][DOMAIN_NAME]"
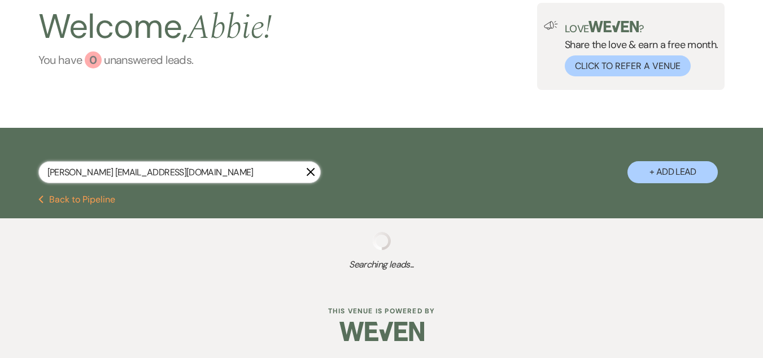
scroll to position [62, 0]
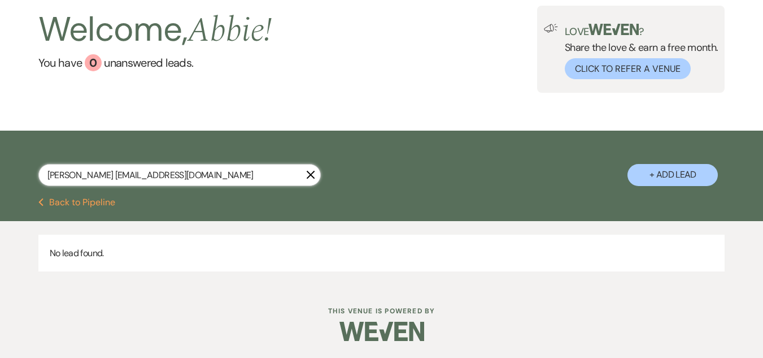
drag, startPoint x: 124, startPoint y: 176, endPoint x: 250, endPoint y: 178, distance: 125.4
click at [250, 178] on input "[PERSON_NAME] [EMAIL_ADDRESS][DOMAIN_NAME]" at bounding box center [179, 175] width 282 height 22
type input "[PERSON_NAME]"
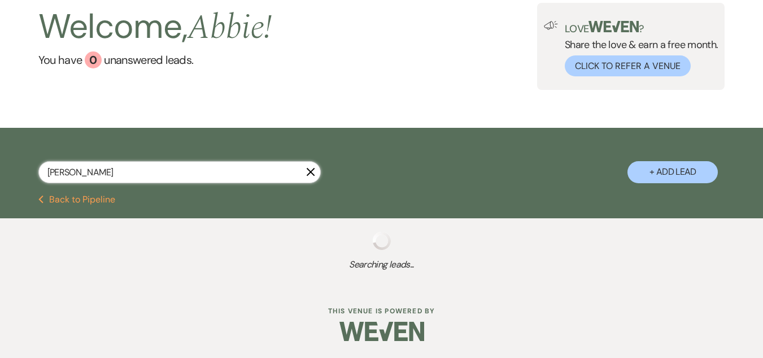
scroll to position [156, 0]
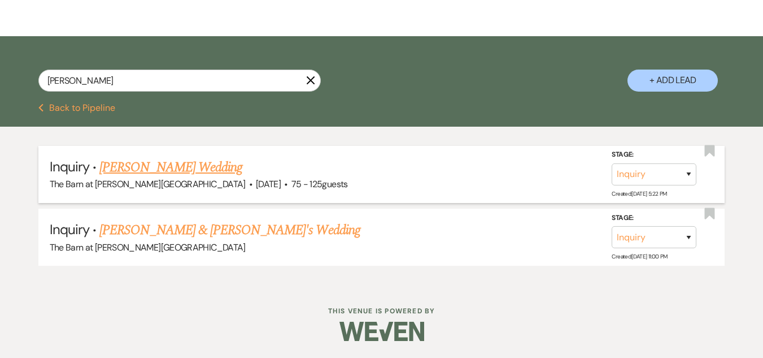
click at [207, 167] on link "[PERSON_NAME] Wedding" at bounding box center [170, 167] width 143 height 20
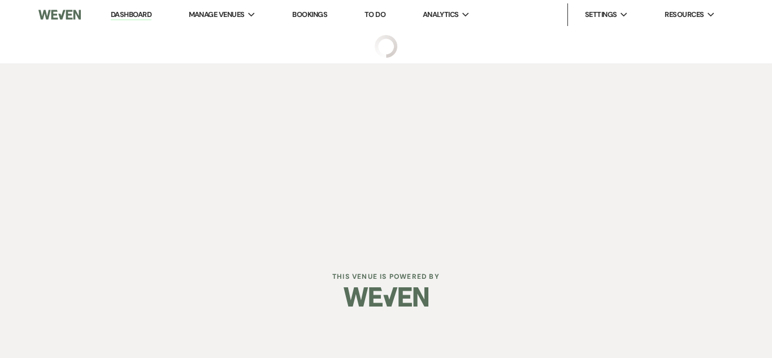
select select "3"
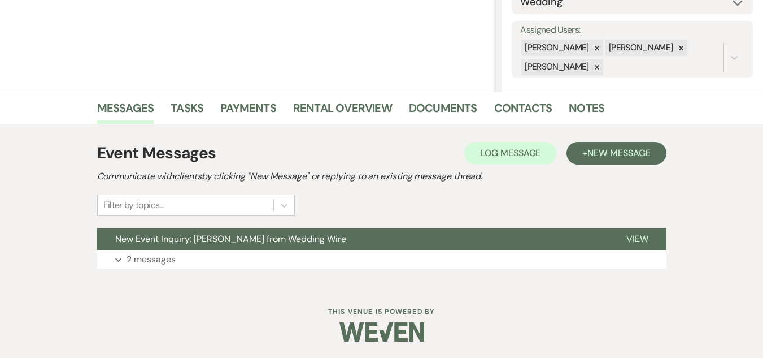
scroll to position [193, 0]
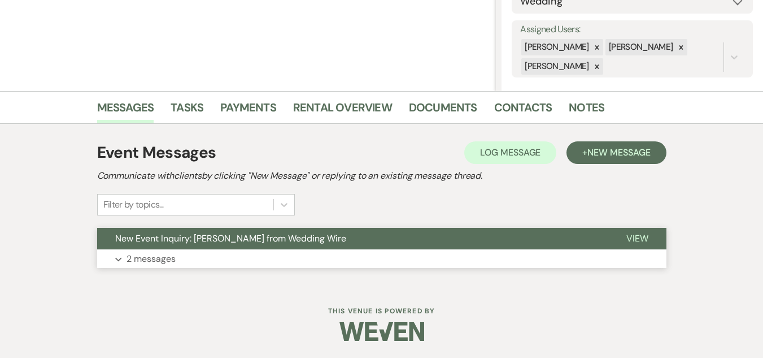
click at [255, 254] on button "Expand 2 messages" at bounding box center [381, 258] width 569 height 19
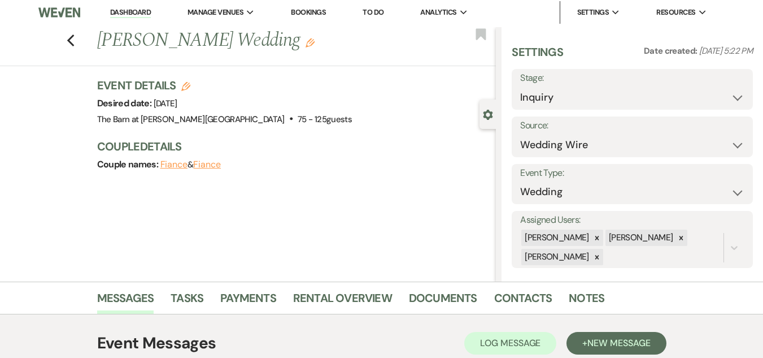
scroll to position [0, 0]
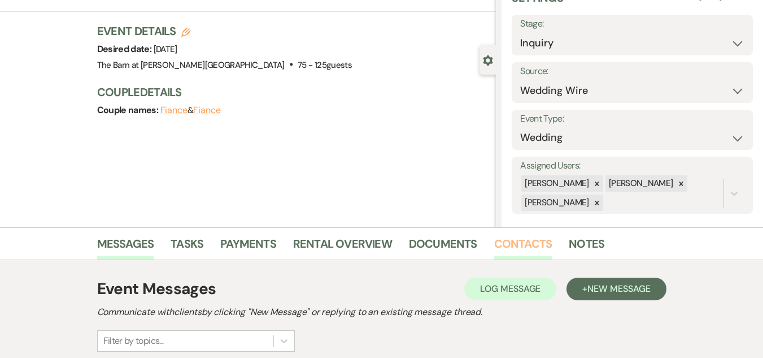
click at [527, 240] on link "Contacts" at bounding box center [523, 246] width 58 height 25
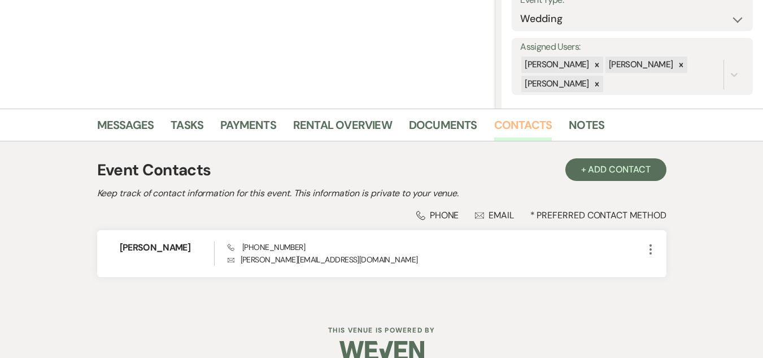
scroll to position [194, 0]
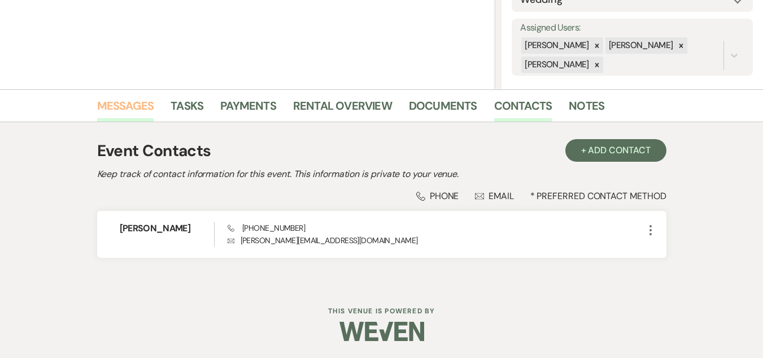
click at [140, 107] on link "Messages" at bounding box center [125, 109] width 57 height 25
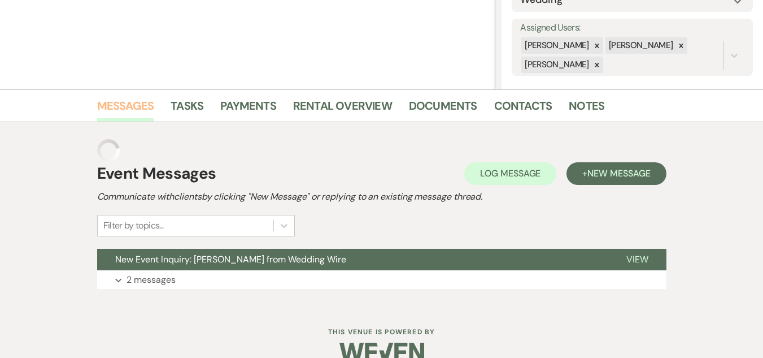
scroll to position [193, 0]
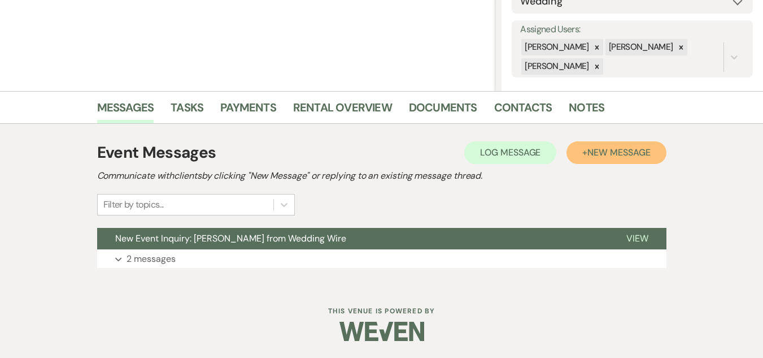
click at [584, 149] on button "+ New Message" at bounding box center [616, 152] width 99 height 23
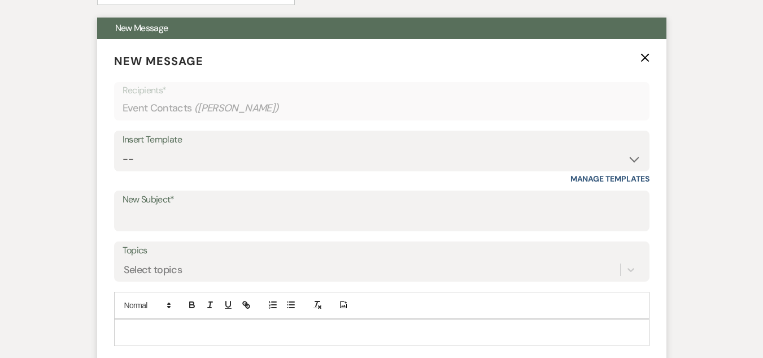
scroll to position [419, 0]
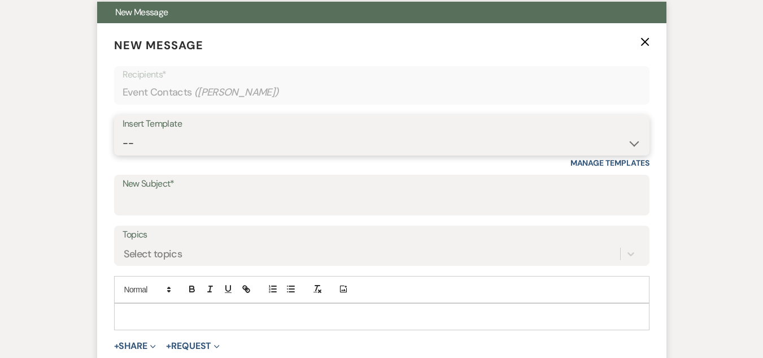
click at [335, 147] on select "-- Weven Planning Portal Introduction (Booked Events) Welcome Email Offboarding…" at bounding box center [382, 143] width 519 height 22
select select "5124"
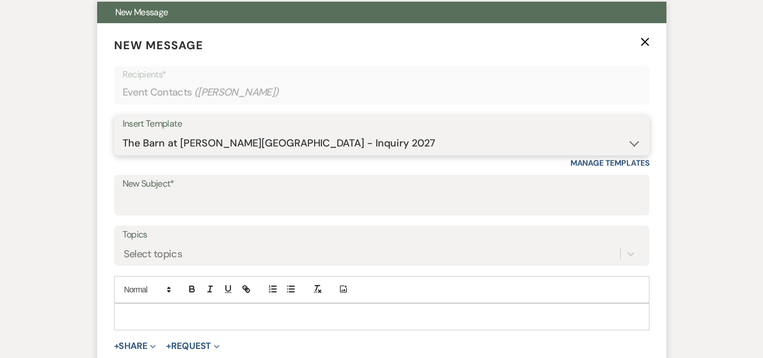
click at [123, 132] on select "-- Weven Planning Portal Introduction (Booked Events) Welcome Email Offboarding…" at bounding box center [382, 143] width 519 height 22
type input "The Barn at [PERSON_NAME][GEOGRAPHIC_DATA] - Inquiry"
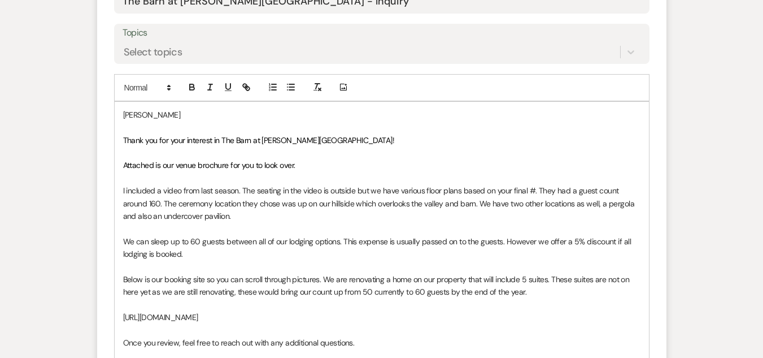
scroll to position [758, 0]
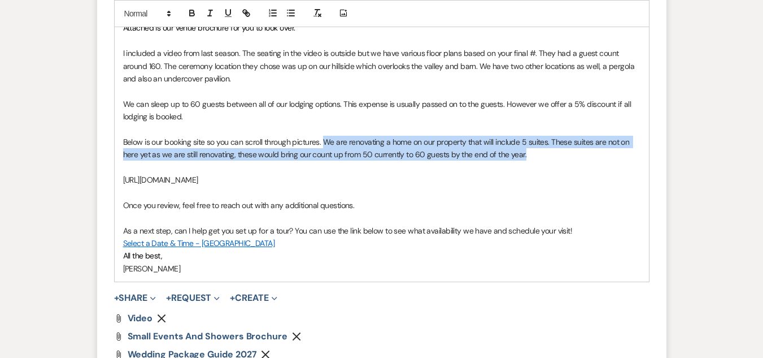
drag, startPoint x: 530, startPoint y: 157, endPoint x: 327, endPoint y: 146, distance: 204.2
click at [327, 146] on p "Below is our booking site so you can scroll through pictures. We are renovating…" at bounding box center [381, 148] width 517 height 25
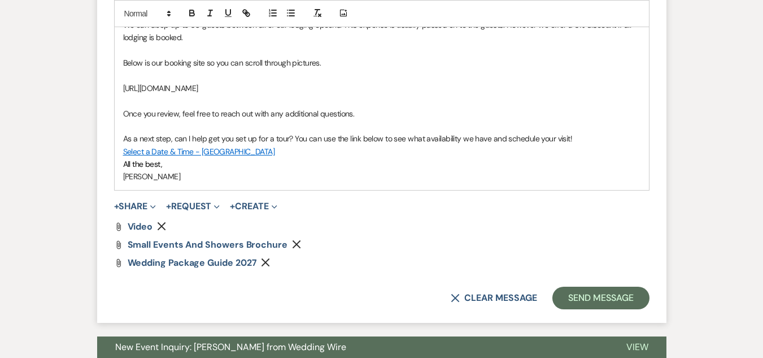
scroll to position [945, 0]
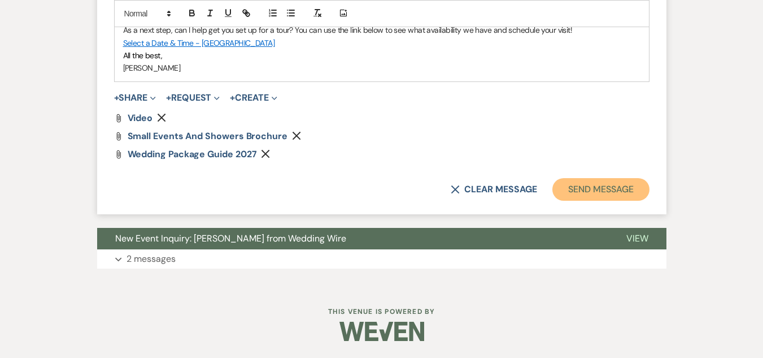
click at [582, 196] on button "Send Message" at bounding box center [600, 189] width 97 height 23
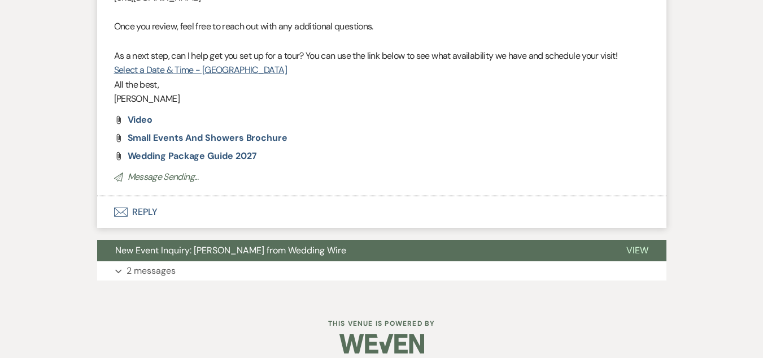
scroll to position [720, 0]
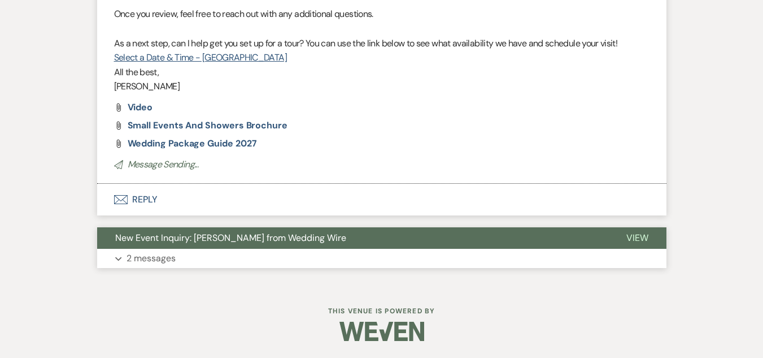
click at [264, 255] on button "Expand 2 messages" at bounding box center [381, 258] width 569 height 19
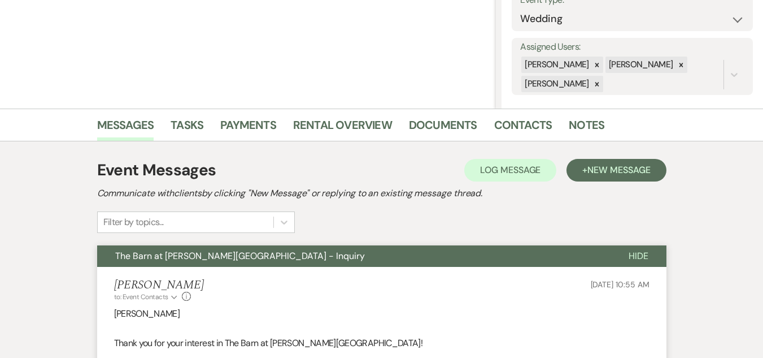
scroll to position [0, 0]
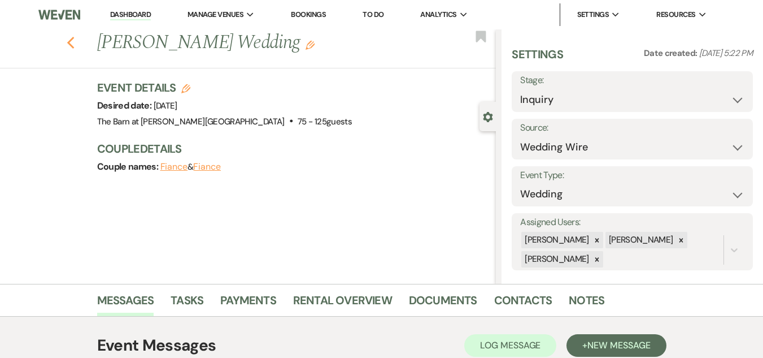
click at [71, 40] on icon "Previous" at bounding box center [71, 43] width 8 height 14
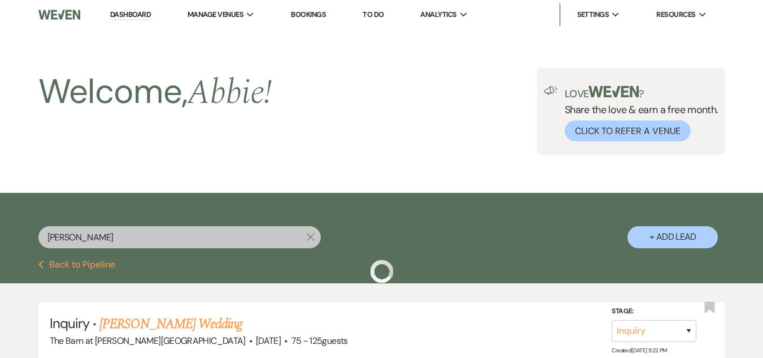
scroll to position [156, 0]
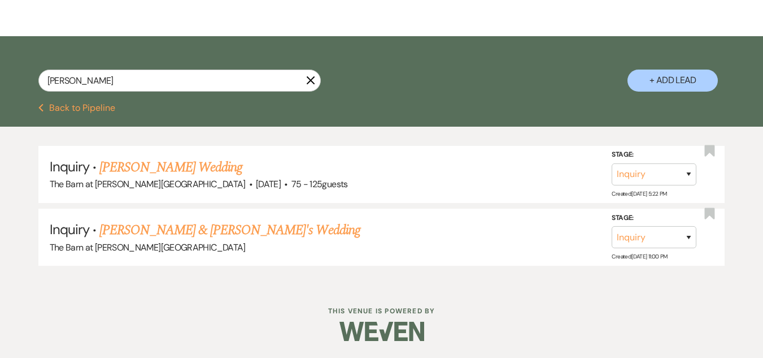
click at [43, 106] on icon "Previous" at bounding box center [41, 107] width 6 height 9
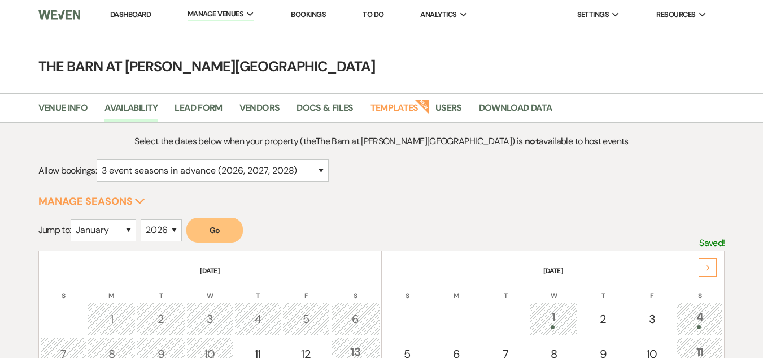
select select "3"
select select "2026"
